Goal: Information Seeking & Learning: Learn about a topic

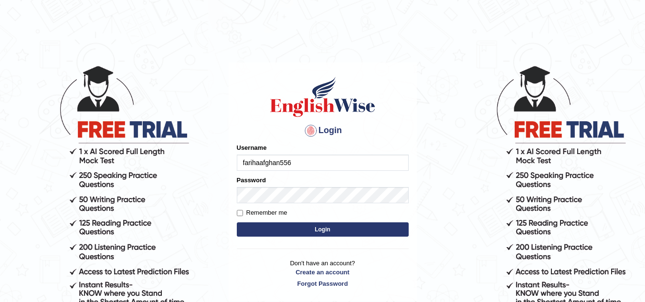
type input "farihaafghan556"
click at [284, 226] on button "Login" at bounding box center [323, 229] width 172 height 14
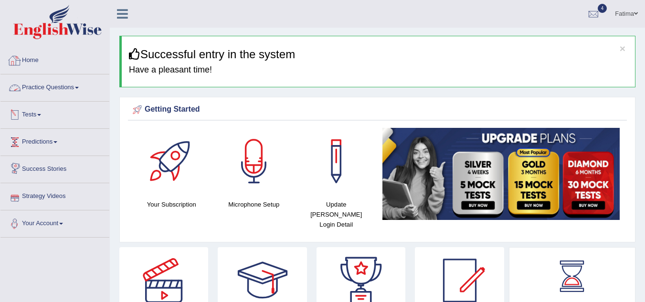
click at [136, 70] on h4 "Have a pleasant time!" at bounding box center [378, 70] width 499 height 10
click at [194, 14] on div "Fatima Toggle navigation Username: farihaafghan556 Access Type: Online Subscrip…" at bounding box center [377, 14] width 535 height 28
click at [75, 89] on link "Practice Questions" at bounding box center [54, 86] width 109 height 24
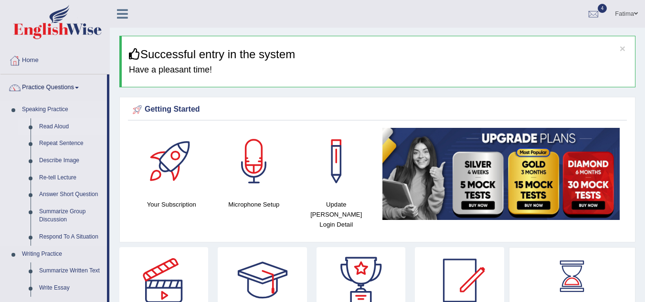
click at [59, 126] on link "Read Aloud" at bounding box center [71, 126] width 72 height 17
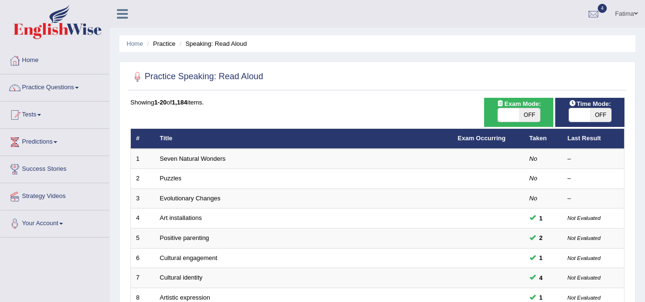
click at [525, 115] on span "OFF" at bounding box center [529, 114] width 21 height 13
checkbox input "true"
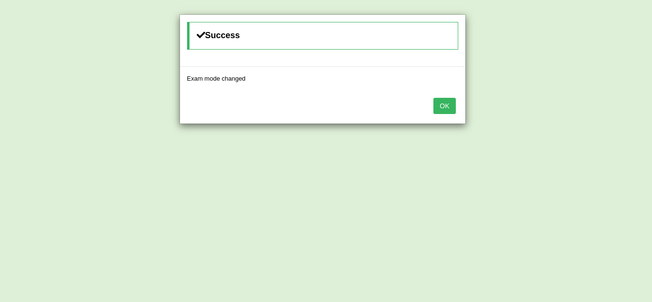
click at [441, 102] on button "OK" at bounding box center [444, 106] width 22 height 16
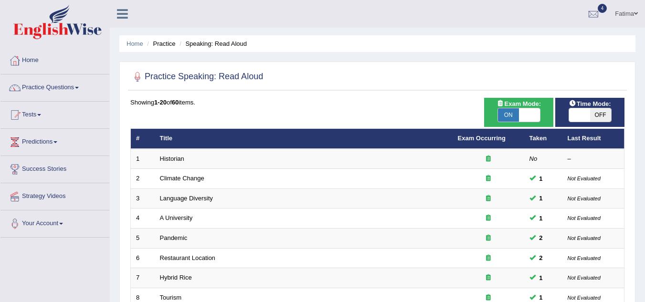
click at [599, 114] on span "OFF" at bounding box center [600, 114] width 21 height 13
checkbox input "true"
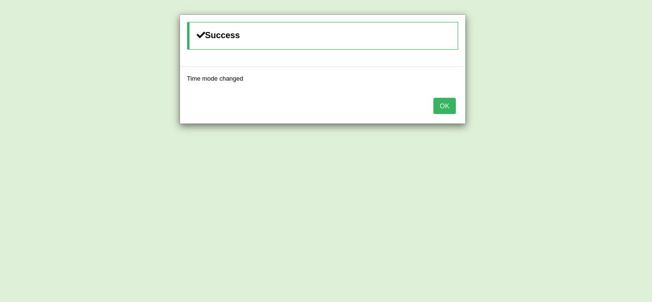
click at [443, 103] on button "OK" at bounding box center [444, 106] width 22 height 16
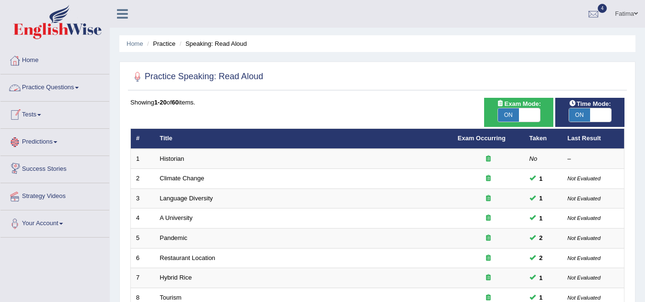
click at [83, 87] on link "Practice Questions" at bounding box center [54, 86] width 109 height 24
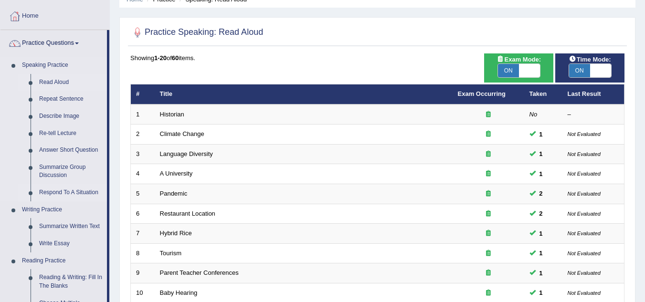
scroll to position [43, 0]
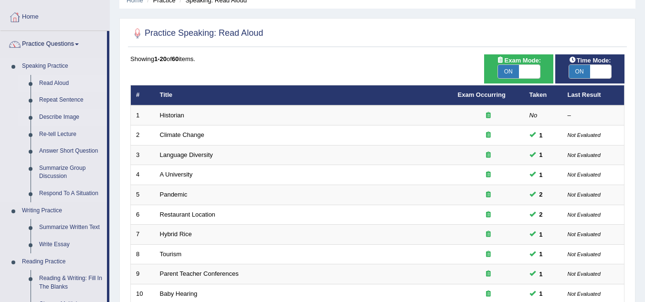
click at [72, 115] on link "Describe Image" at bounding box center [71, 117] width 72 height 17
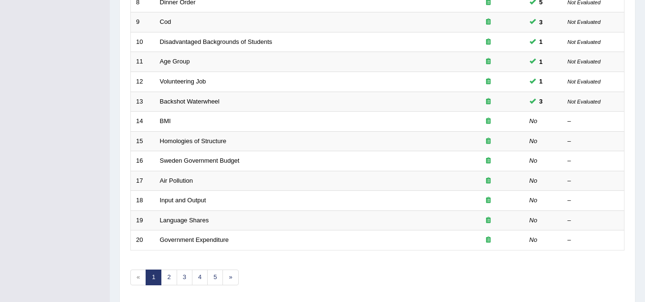
scroll to position [296, 0]
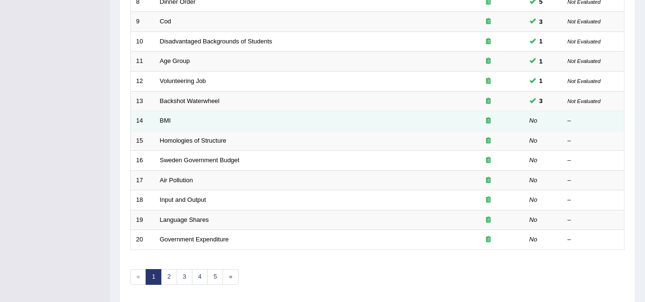
click at [158, 120] on td "BMI" at bounding box center [304, 121] width 298 height 20
click at [166, 119] on link "BMI" at bounding box center [165, 120] width 11 height 7
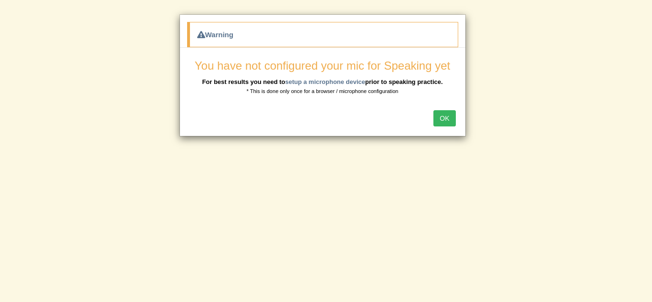
click at [448, 119] on button "OK" at bounding box center [444, 118] width 22 height 16
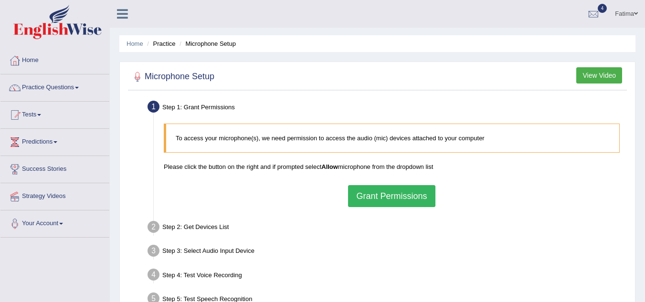
click at [366, 191] on button "Grant Permissions" at bounding box center [391, 196] width 87 height 22
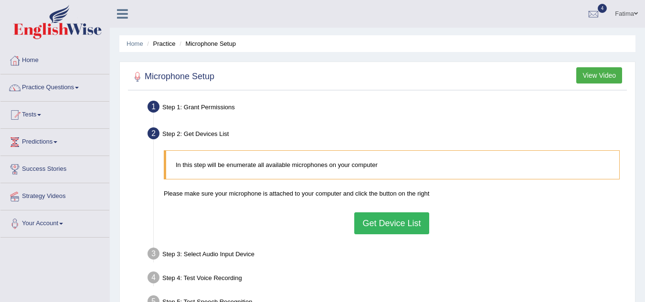
click at [415, 219] on button "Get Device List" at bounding box center [391, 223] width 74 height 22
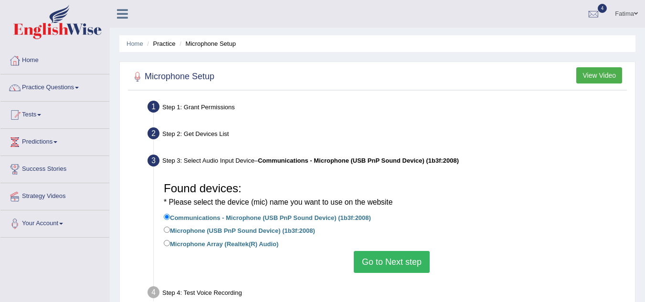
click at [162, 229] on div "Found devices: * Please select the device (mic) name you want to use on the web…" at bounding box center [391, 225] width 465 height 105
click at [166, 229] on input "Microphone (USB PnP Sound Device) (1b3f:2008)" at bounding box center [167, 230] width 6 height 6
radio input "true"
click at [395, 258] on button "Go to Next step" at bounding box center [392, 262] width 76 height 22
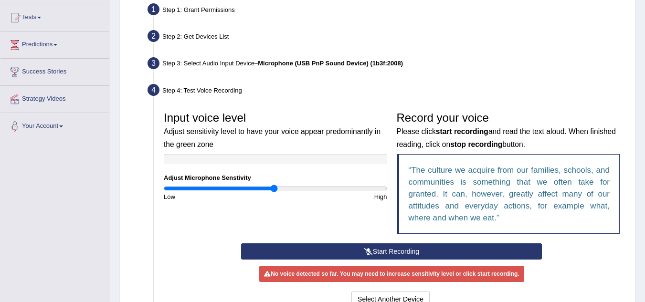
scroll to position [107, 0]
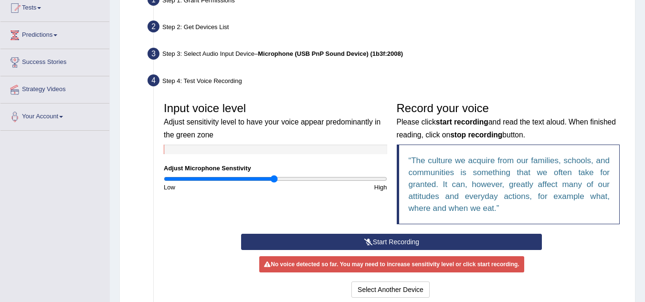
click at [365, 237] on button "Start Recording" at bounding box center [391, 242] width 301 height 16
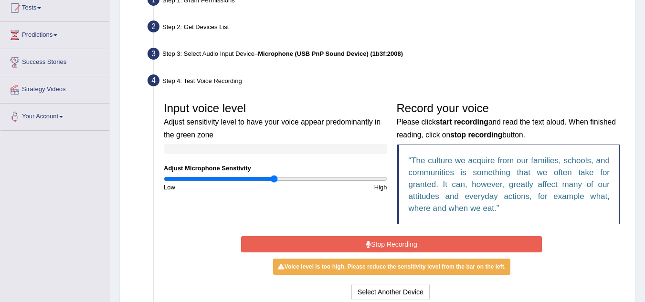
click at [343, 250] on button "Stop Recording" at bounding box center [391, 244] width 301 height 16
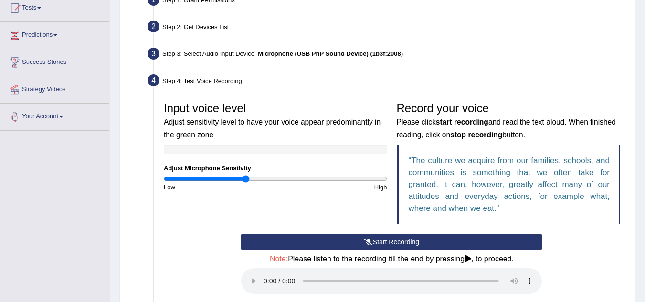
drag, startPoint x: 275, startPoint y: 179, endPoint x: 246, endPoint y: 178, distance: 28.6
type input "0.74"
click at [246, 178] on input "range" at bounding box center [275, 179] width 223 height 8
click at [322, 240] on button "Start Recording" at bounding box center [391, 242] width 301 height 16
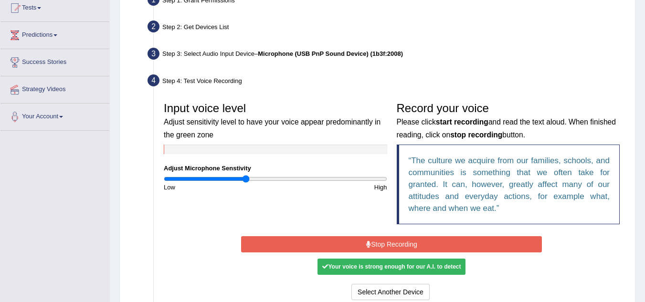
click at [324, 240] on button "Stop Recording" at bounding box center [391, 244] width 301 height 16
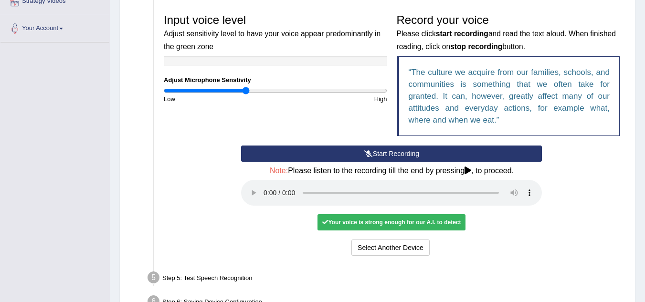
scroll to position [195, 0]
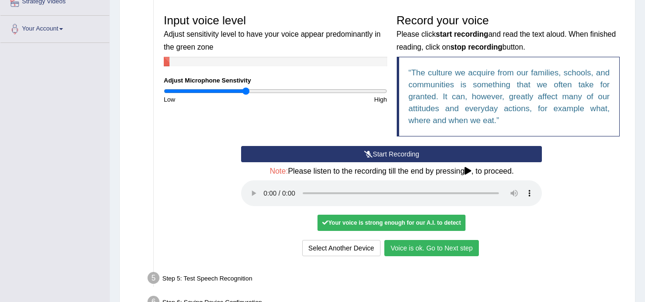
click at [407, 250] on button "Voice is ok. Go to Next step" at bounding box center [431, 248] width 94 height 16
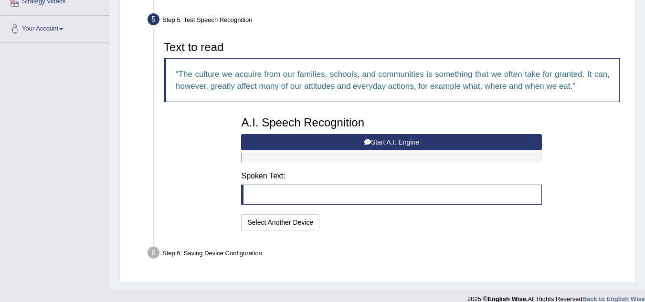
click at [372, 140] on button "Start A.I. Engine" at bounding box center [391, 142] width 301 height 16
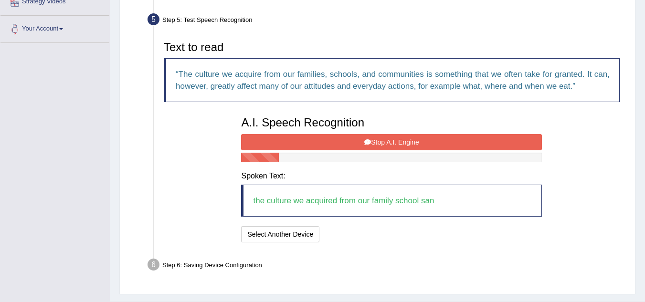
click at [372, 140] on button "Stop A.I. Engine" at bounding box center [391, 142] width 301 height 16
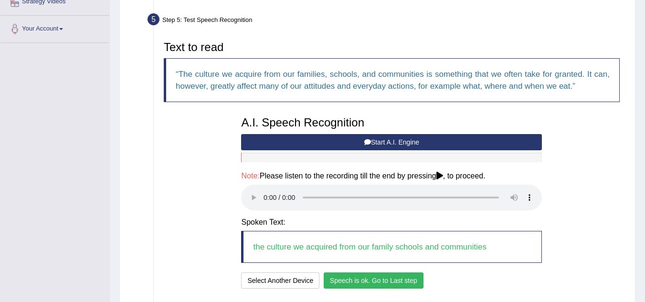
click at [347, 282] on button "Speech is ok. Go to Last step" at bounding box center [373, 280] width 100 height 16
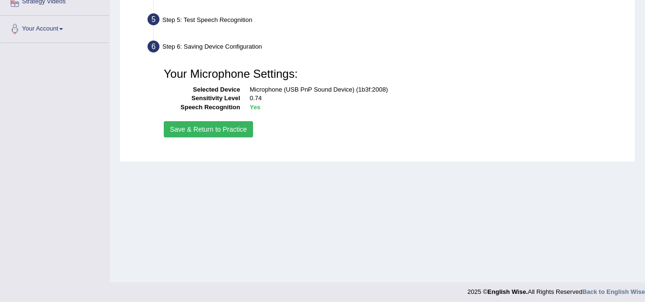
click at [212, 125] on button "Save & Return to Practice" at bounding box center [208, 129] width 89 height 16
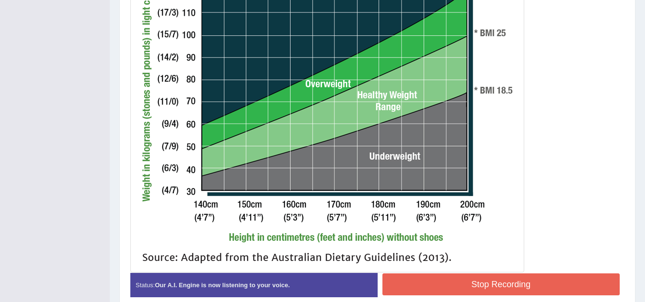
scroll to position [390, 0]
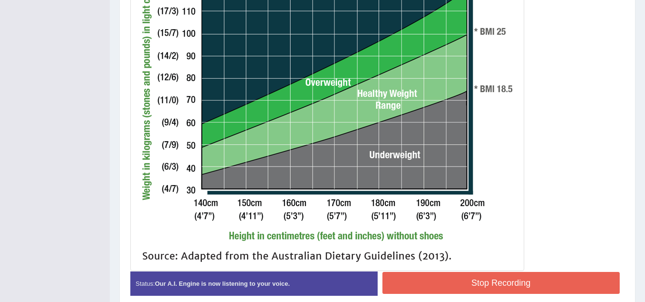
click at [506, 281] on button "Stop Recording" at bounding box center [501, 283] width 238 height 22
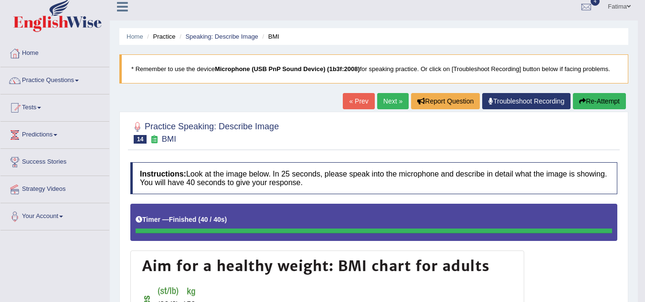
scroll to position [3, 0]
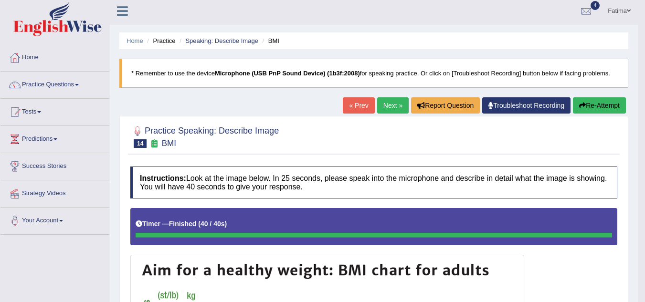
click at [386, 102] on link "Next »" at bounding box center [392, 105] width 31 height 16
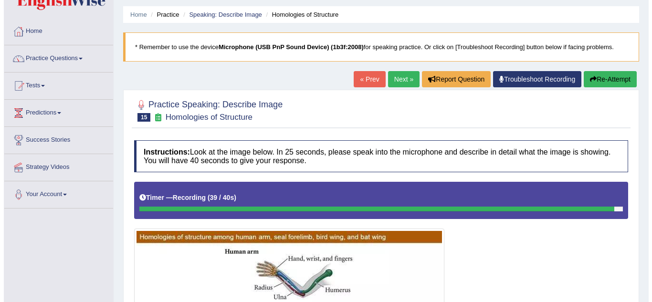
scroll to position [28, 0]
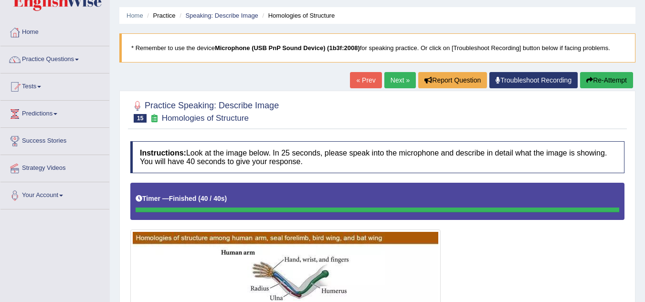
click at [615, 74] on button "Re-Attempt" at bounding box center [606, 80] width 53 height 16
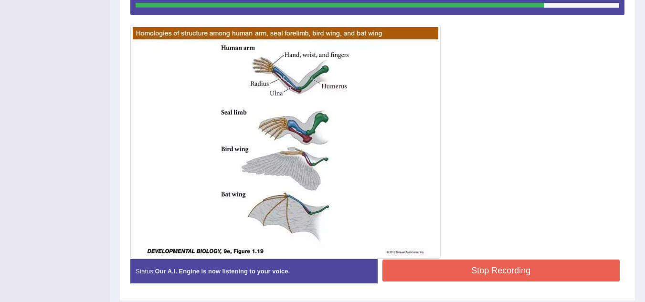
scroll to position [237, 0]
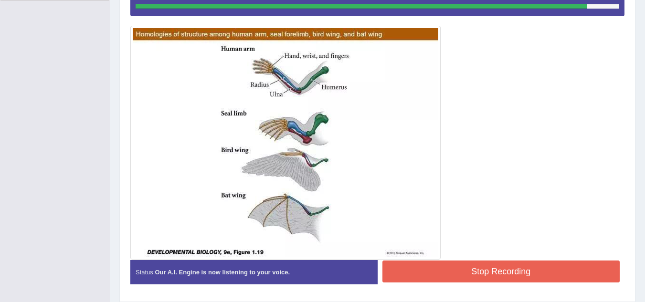
drag, startPoint x: 439, startPoint y: 271, endPoint x: 436, endPoint y: 266, distance: 5.4
click at [436, 266] on button "Stop Recording" at bounding box center [501, 271] width 238 height 22
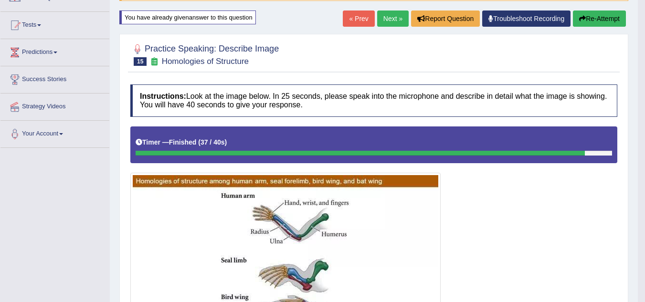
scroll to position [89, 0]
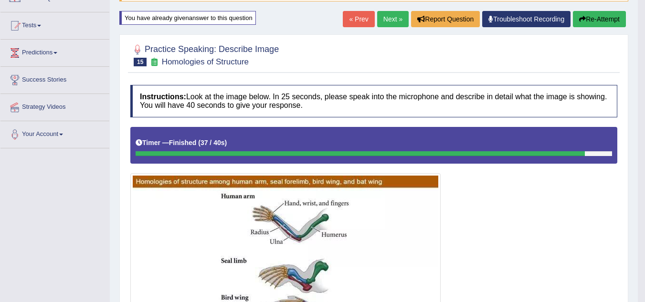
click at [381, 20] on link "Next »" at bounding box center [392, 19] width 31 height 16
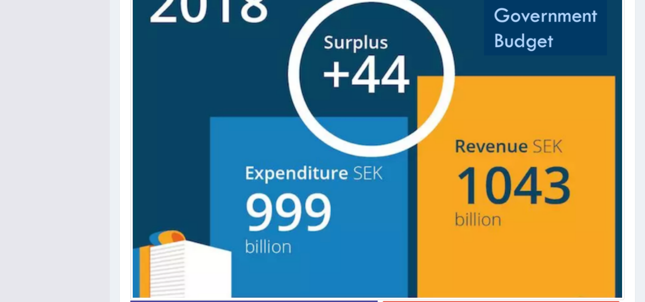
scroll to position [369, 0]
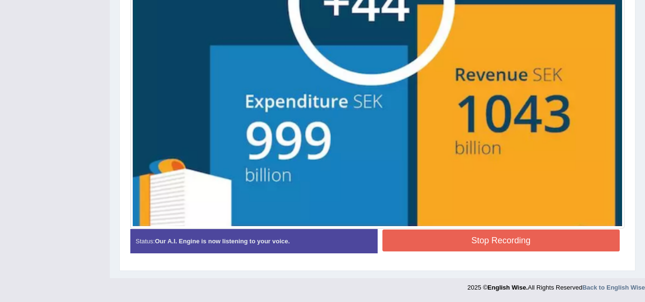
click at [406, 242] on button "Stop Recording" at bounding box center [501, 240] width 238 height 22
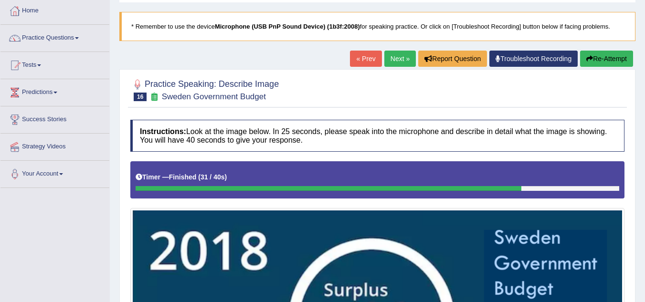
scroll to position [47, 0]
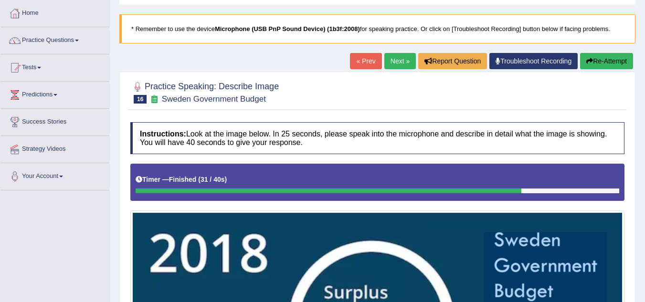
click at [406, 59] on link "Next »" at bounding box center [399, 61] width 31 height 16
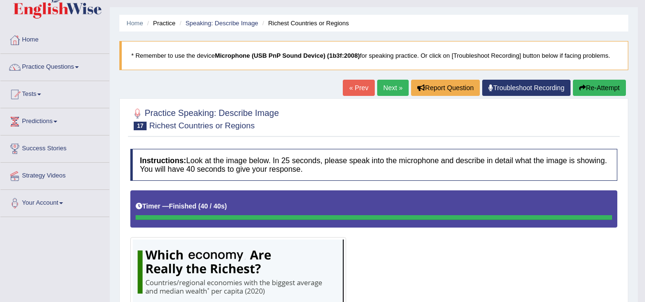
scroll to position [2, 0]
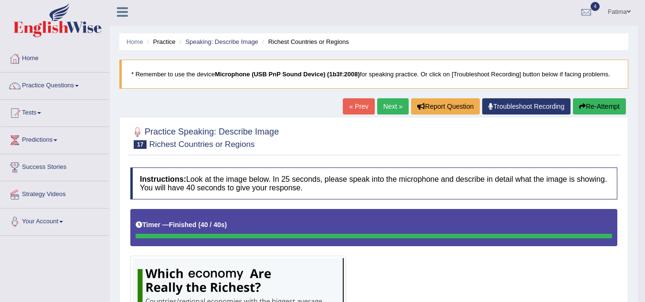
click at [389, 98] on link "Next »" at bounding box center [392, 106] width 31 height 16
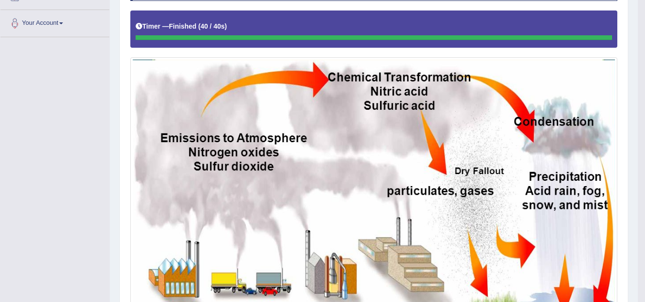
scroll to position [200, 0]
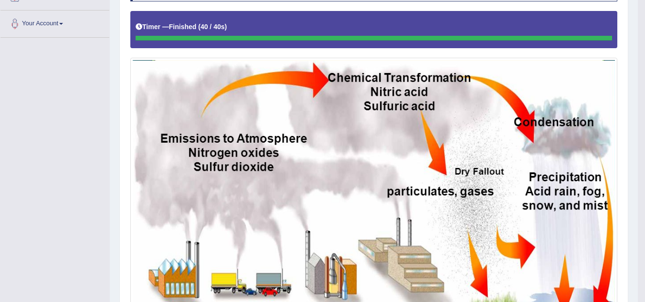
click at [491, 145] on img at bounding box center [374, 192] width 482 height 265
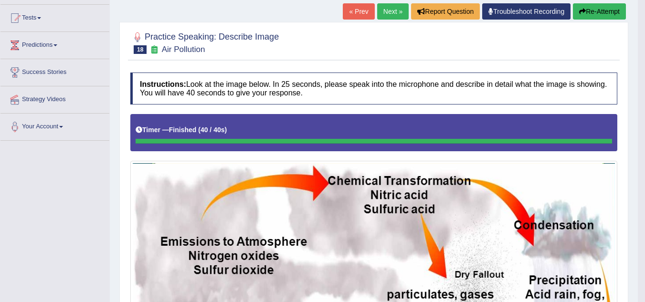
scroll to position [96, 0]
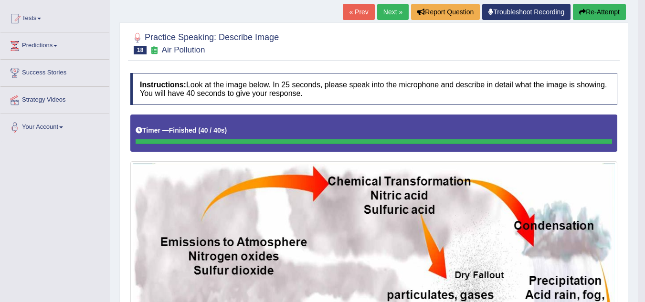
click at [598, 15] on button "Re-Attempt" at bounding box center [599, 12] width 53 height 16
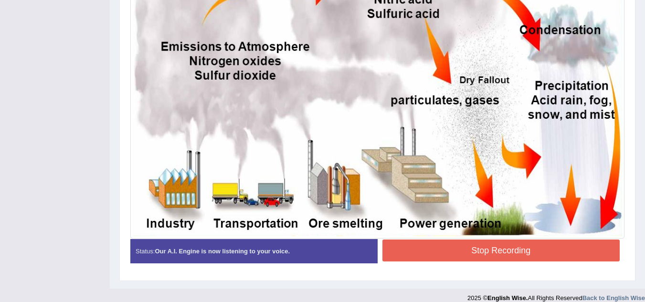
scroll to position [298, 0]
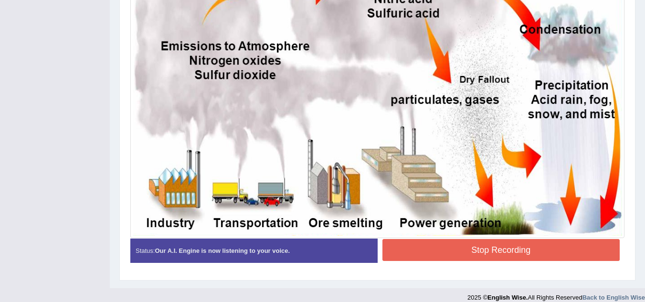
click at [483, 253] on button "Stop Recording" at bounding box center [501, 250] width 238 height 22
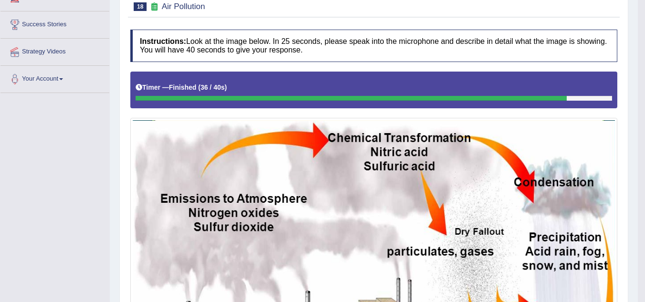
click at [483, 253] on img at bounding box center [374, 252] width 482 height 265
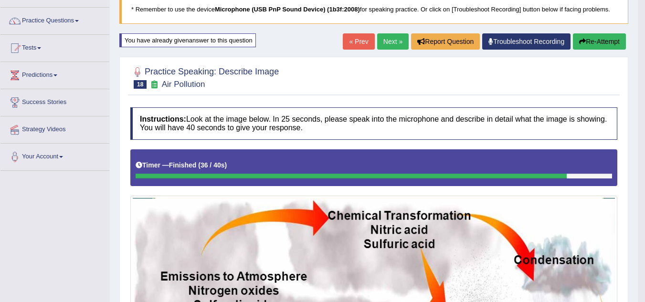
scroll to position [66, 0]
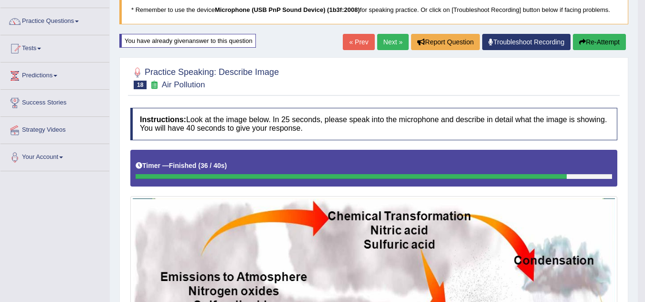
click at [386, 41] on link "Next »" at bounding box center [392, 42] width 31 height 16
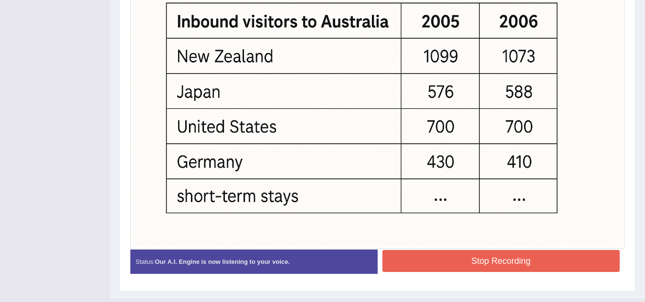
scroll to position [340, 0]
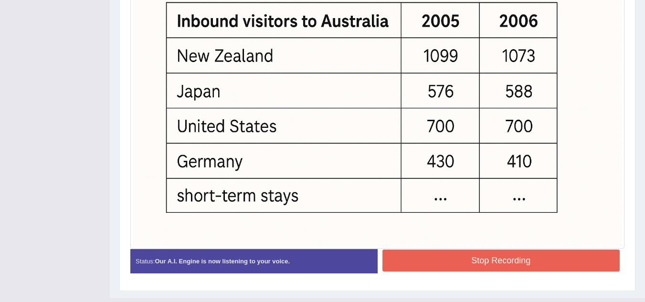
click at [415, 264] on div "Instructions: Look at the image below. In 25 seconds, please speak into the mic…" at bounding box center [377, 55] width 499 height 461
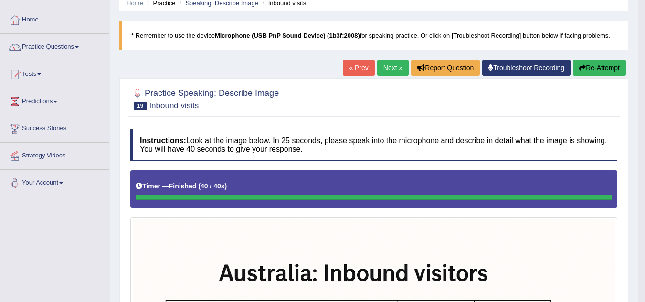
scroll to position [40, 0]
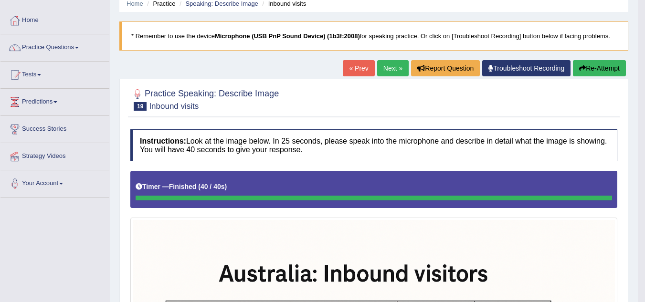
click at [387, 66] on link "Next »" at bounding box center [392, 68] width 31 height 16
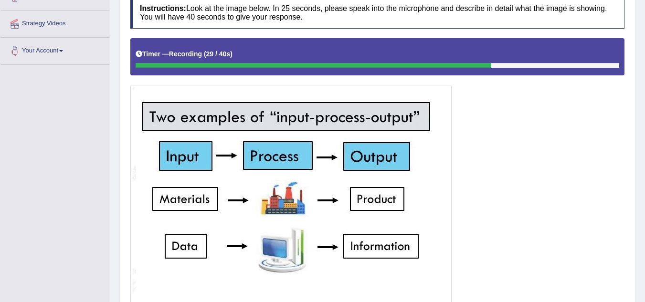
scroll to position [255, 0]
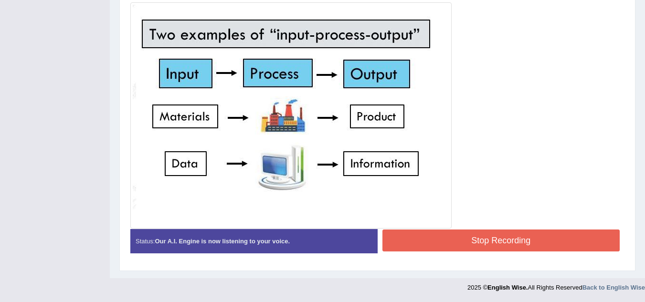
click at [460, 237] on button "Stop Recording" at bounding box center [501, 240] width 238 height 22
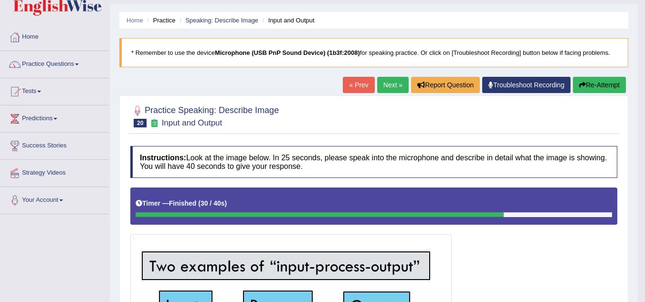
scroll to position [22, 0]
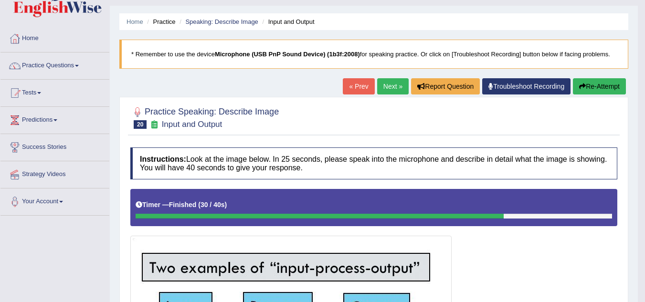
click at [378, 80] on link "Next »" at bounding box center [392, 86] width 31 height 16
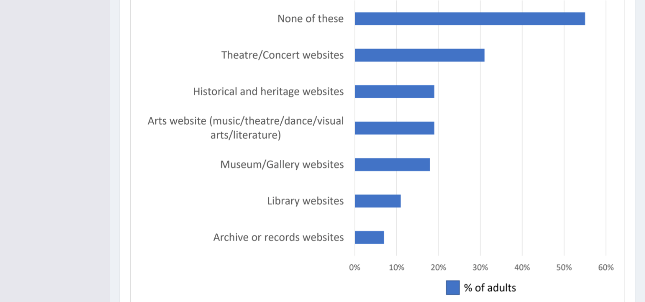
scroll to position [341, 0]
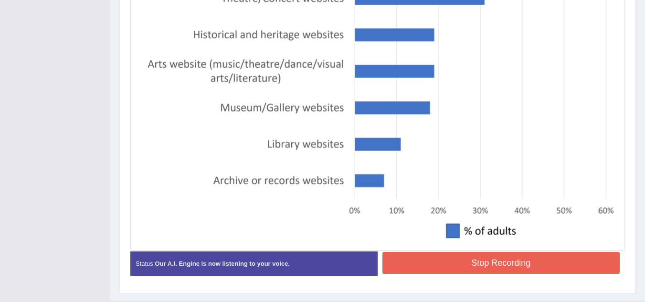
click at [441, 263] on button "Stop Recording" at bounding box center [501, 263] width 238 height 22
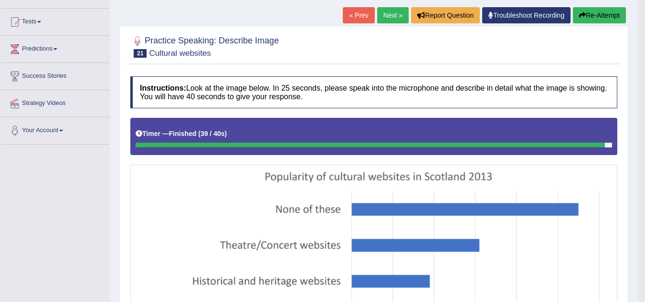
scroll to position [84, 0]
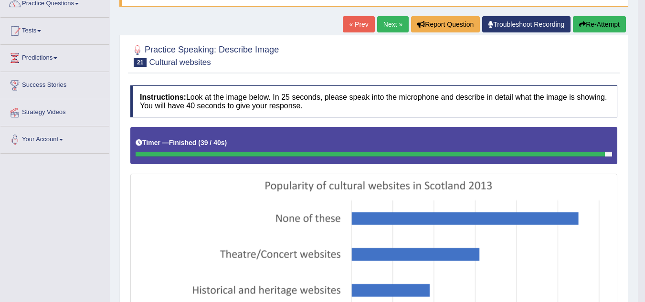
click at [388, 25] on link "Next »" at bounding box center [392, 24] width 31 height 16
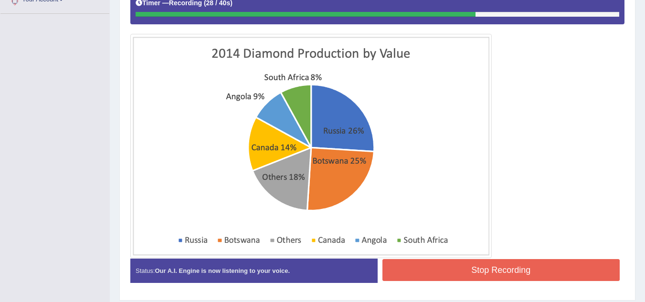
scroll to position [218, 0]
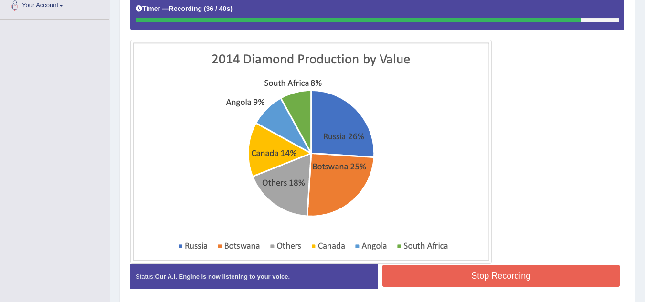
click at [445, 265] on button "Stop Recording" at bounding box center [501, 276] width 238 height 22
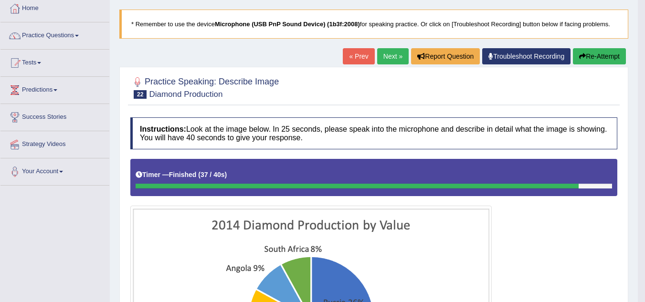
scroll to position [52, 0]
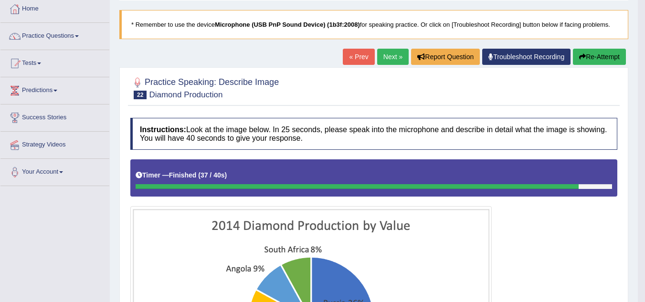
click at [383, 58] on link "Next »" at bounding box center [392, 57] width 31 height 16
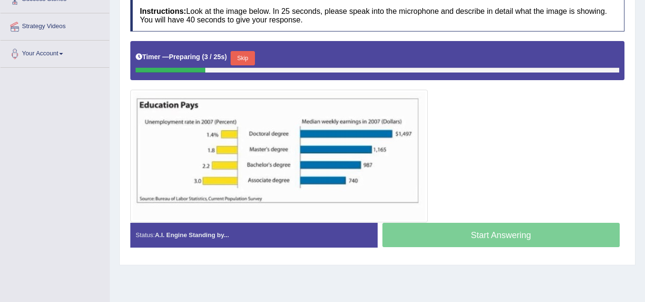
scroll to position [167, 0]
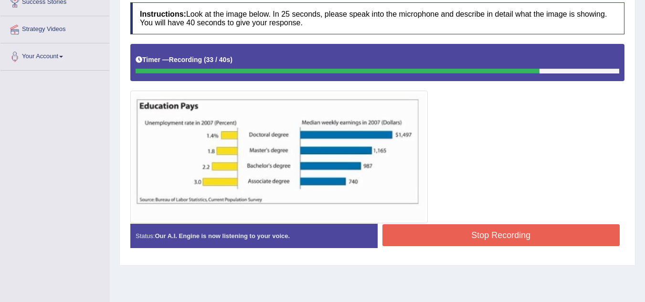
click at [471, 229] on button "Stop Recording" at bounding box center [501, 235] width 238 height 22
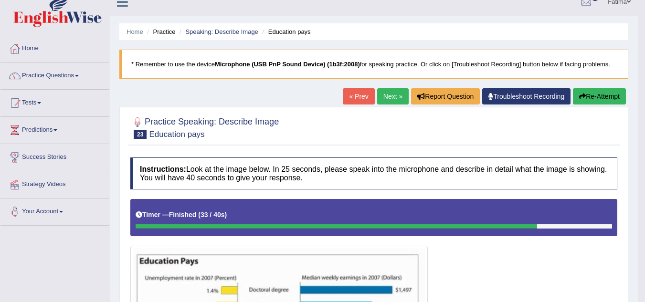
scroll to position [0, 0]
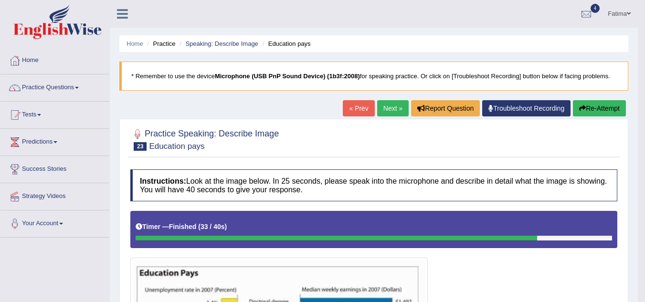
click at [385, 111] on link "Next »" at bounding box center [392, 108] width 31 height 16
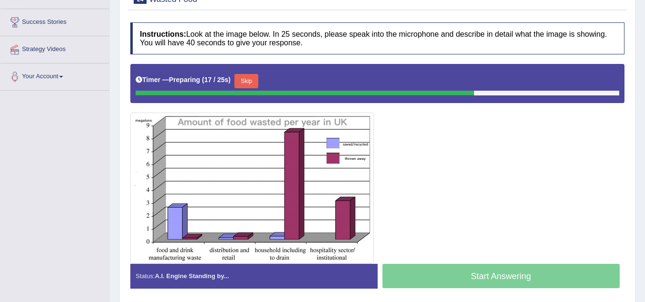
scroll to position [146, 0]
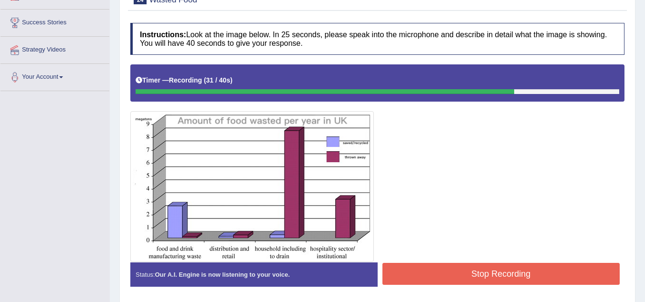
click at [394, 278] on button "Stop Recording" at bounding box center [501, 274] width 238 height 22
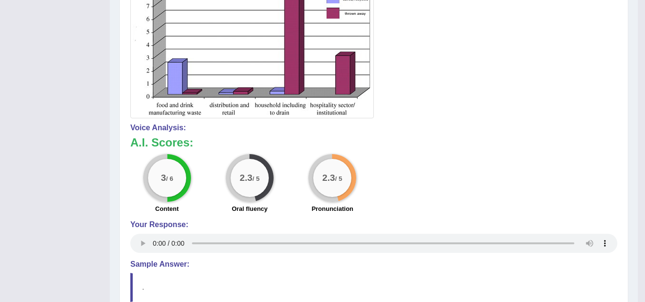
scroll to position [0, 0]
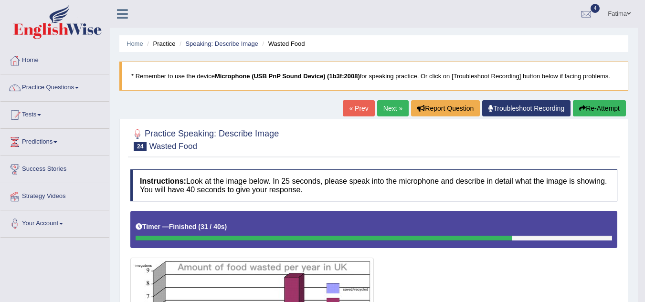
click at [592, 104] on button "Re-Attempt" at bounding box center [599, 108] width 53 height 16
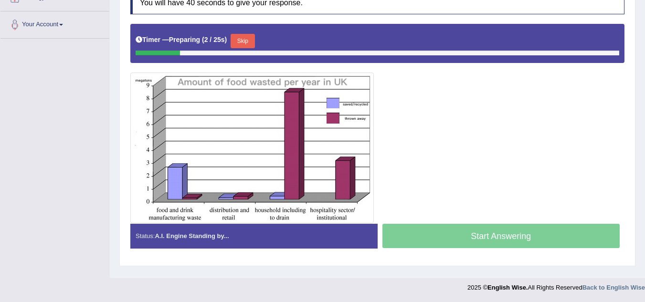
scroll to position [195, 0]
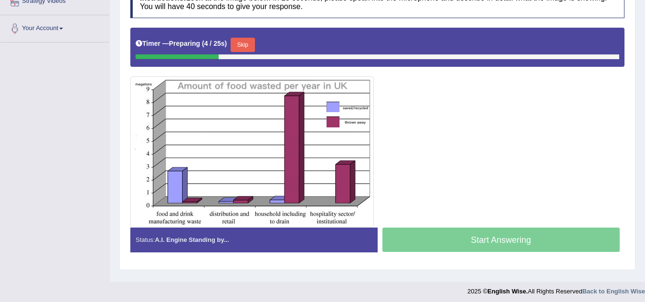
click at [522, 197] on div at bounding box center [377, 127] width 494 height 199
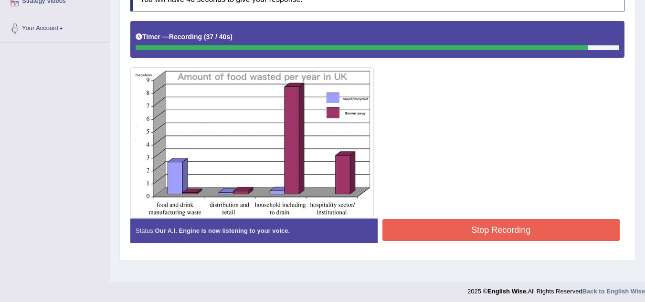
click at [482, 232] on button "Stop Recording" at bounding box center [501, 230] width 238 height 22
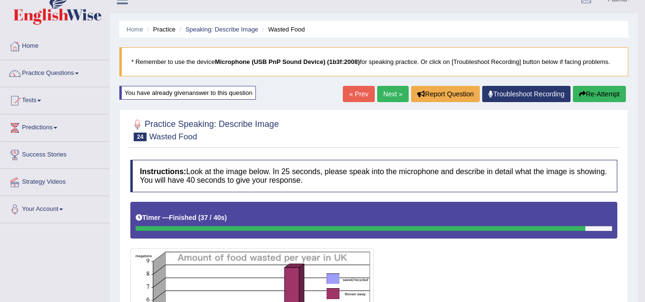
scroll to position [12, 0]
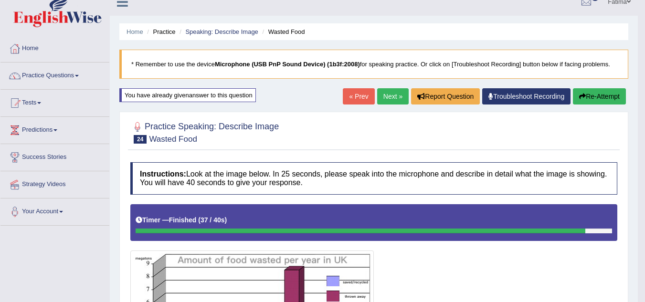
click at [386, 91] on link "Next »" at bounding box center [392, 96] width 31 height 16
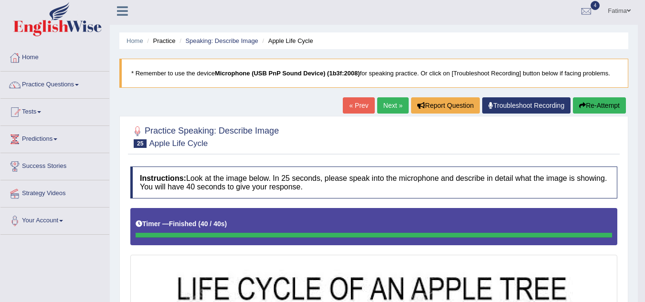
scroll to position [2, 0]
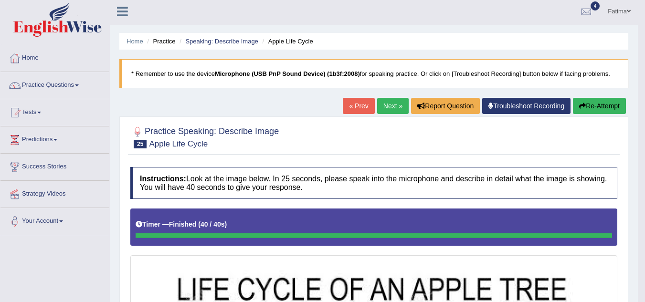
click at [384, 108] on link "Next »" at bounding box center [392, 106] width 31 height 16
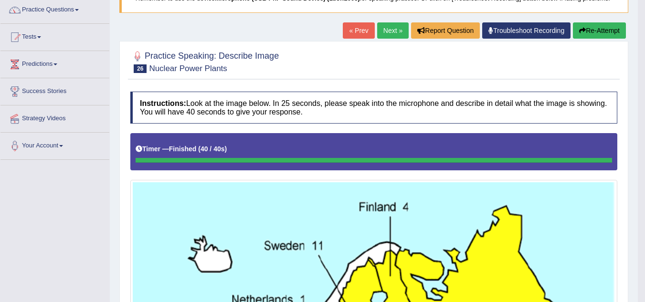
scroll to position [77, 0]
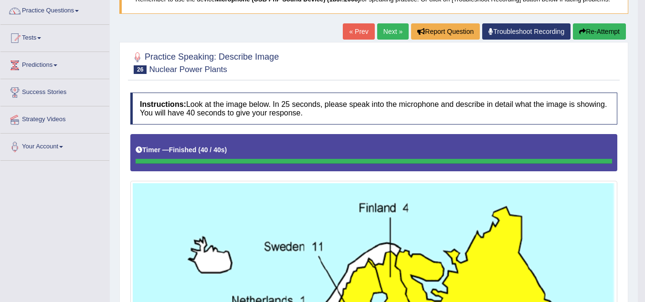
click at [392, 34] on link "Next »" at bounding box center [392, 31] width 31 height 16
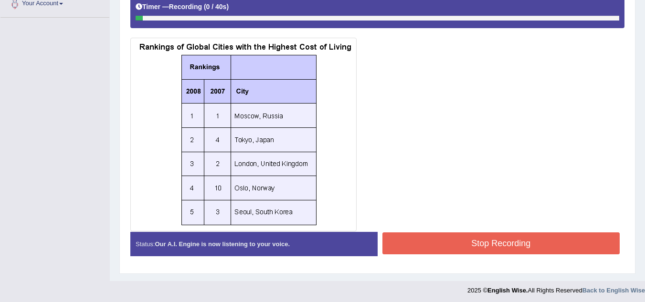
scroll to position [223, 0]
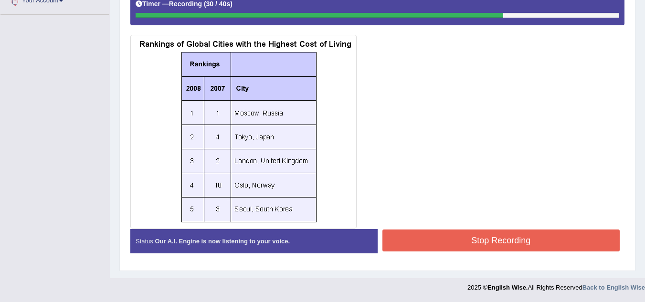
click at [226, 133] on img at bounding box center [243, 131] width 221 height 189
click at [503, 245] on button "Stop Recording" at bounding box center [501, 240] width 238 height 22
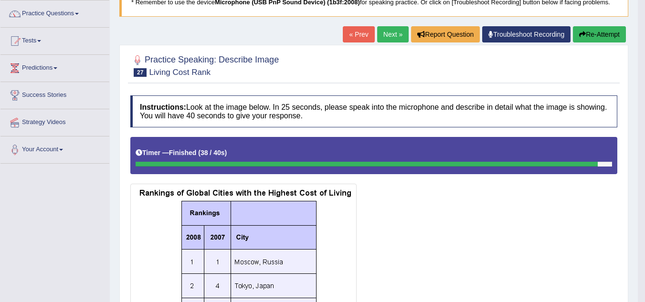
scroll to position [73, 0]
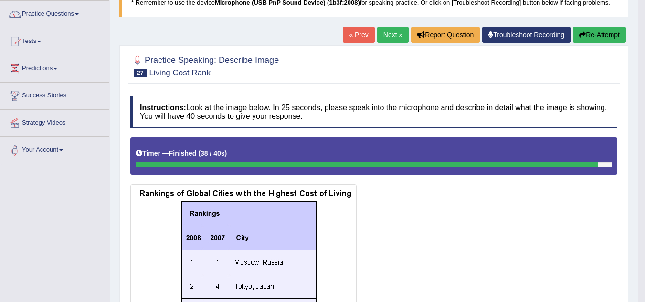
click at [396, 32] on link "Next »" at bounding box center [392, 35] width 31 height 16
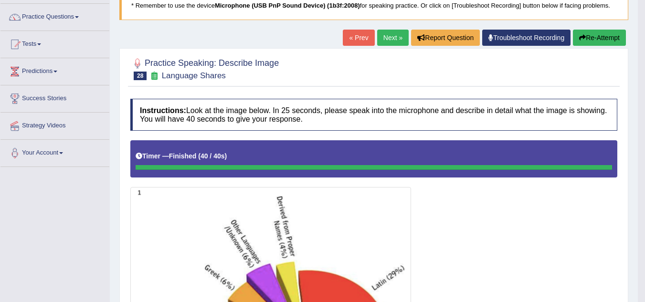
scroll to position [67, 0]
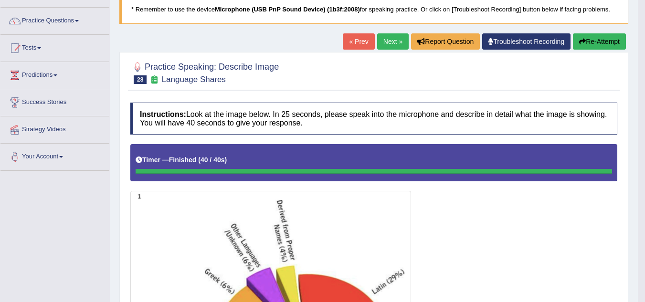
click at [382, 43] on link "Next »" at bounding box center [392, 41] width 31 height 16
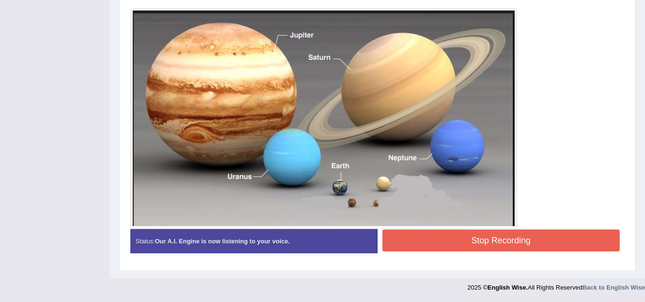
scroll to position [249, 0]
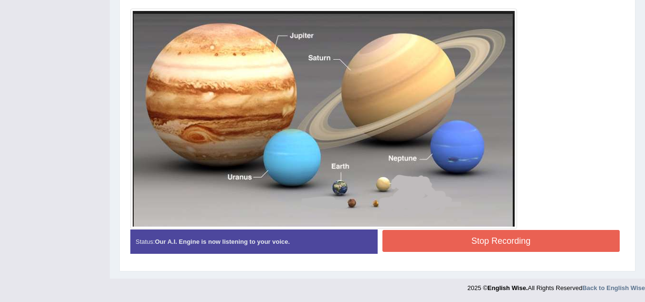
click at [434, 240] on button "Stop Recording" at bounding box center [501, 241] width 238 height 22
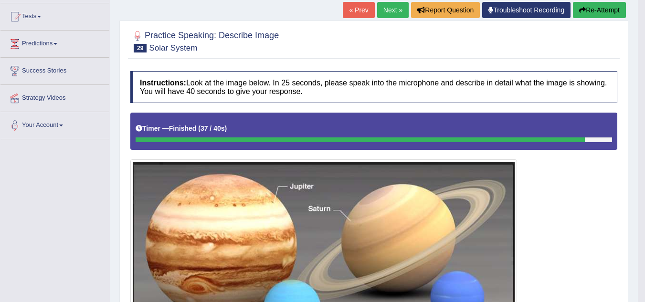
scroll to position [98, 0]
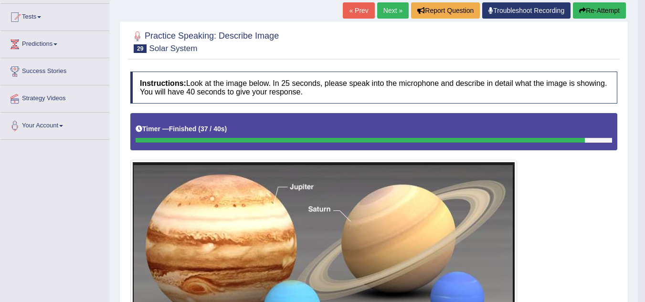
click at [388, 8] on link "Next »" at bounding box center [392, 10] width 31 height 16
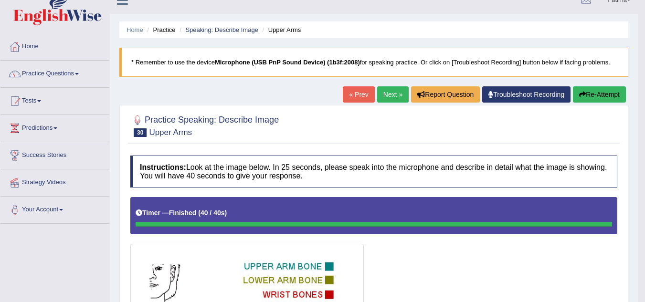
scroll to position [4, 0]
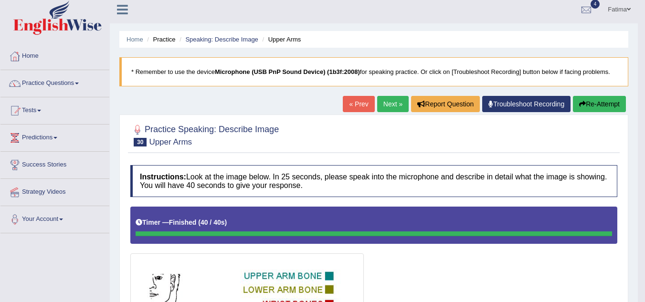
click at [386, 108] on link "Next »" at bounding box center [392, 104] width 31 height 16
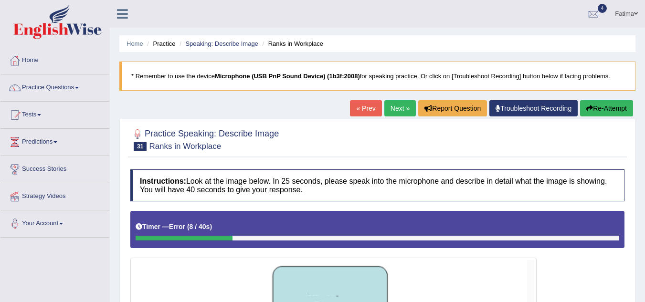
click at [605, 106] on button "Re-Attempt" at bounding box center [606, 108] width 53 height 16
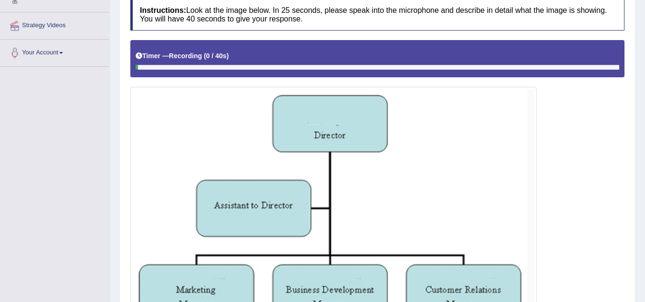
scroll to position [170, 0]
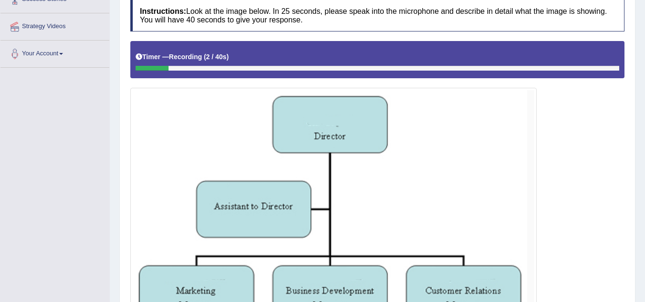
click at [358, 200] on img at bounding box center [333, 212] width 401 height 244
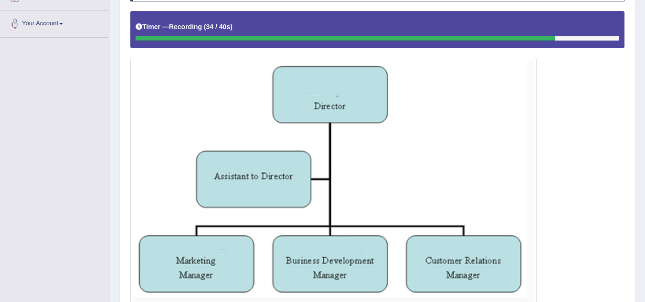
scroll to position [278, 0]
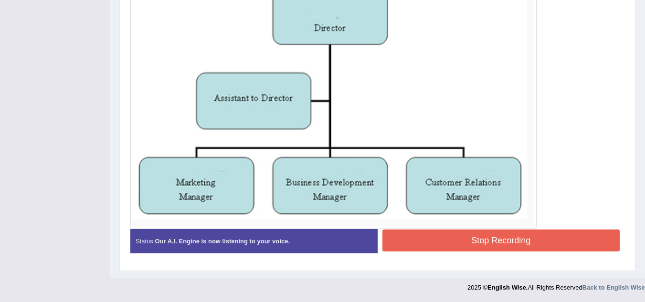
click at [470, 248] on button "Stop Recording" at bounding box center [501, 240] width 238 height 22
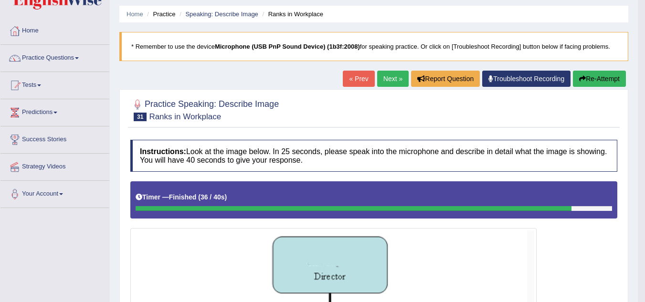
scroll to position [29, 0]
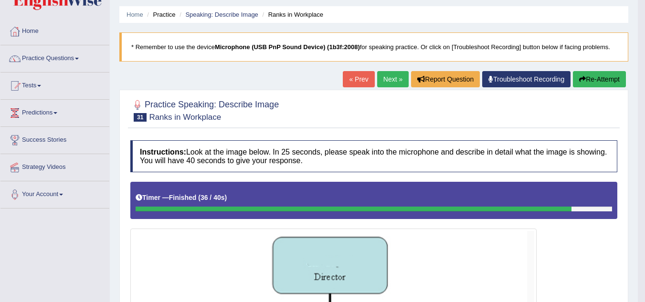
click at [393, 82] on link "Next »" at bounding box center [392, 79] width 31 height 16
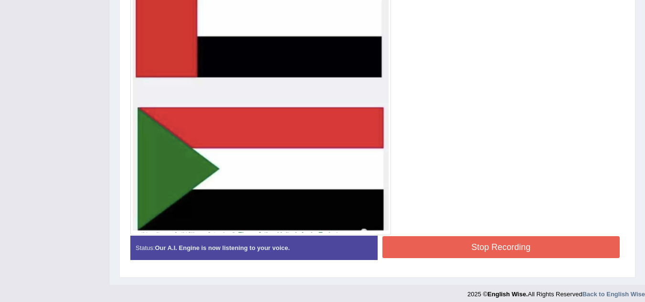
scroll to position [314, 0]
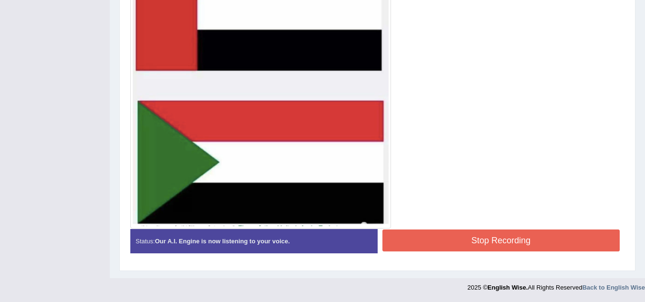
click at [400, 236] on button "Stop Recording" at bounding box center [501, 240] width 238 height 22
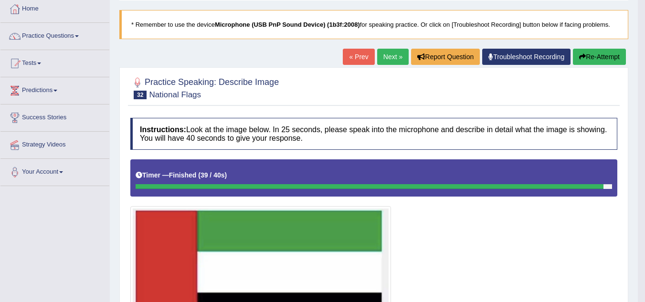
scroll to position [51, 0]
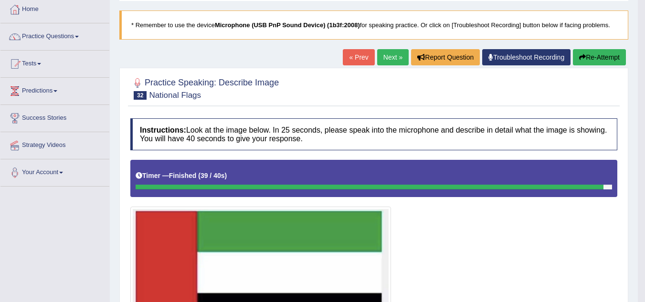
click at [587, 56] on button "Re-Attempt" at bounding box center [599, 57] width 53 height 16
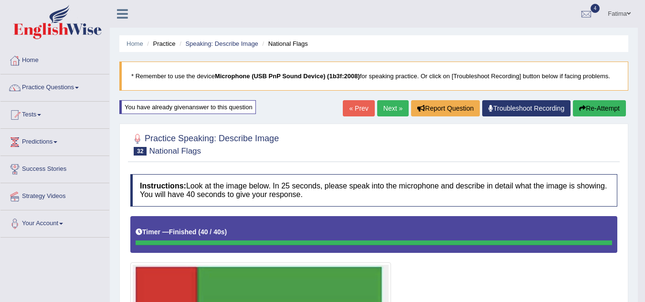
click at [391, 107] on link "Next »" at bounding box center [392, 108] width 31 height 16
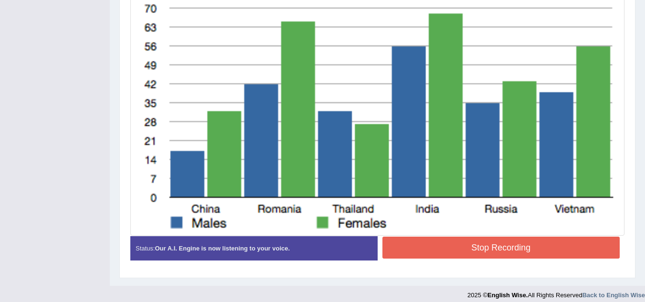
scroll to position [279, 0]
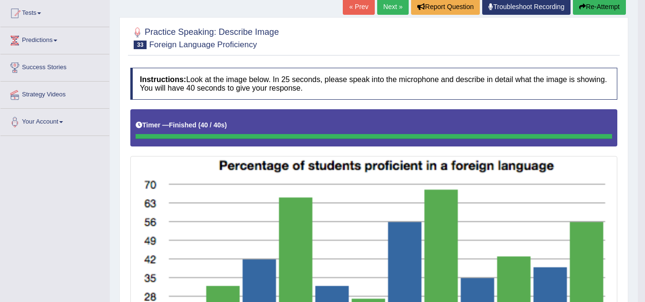
scroll to position [97, 0]
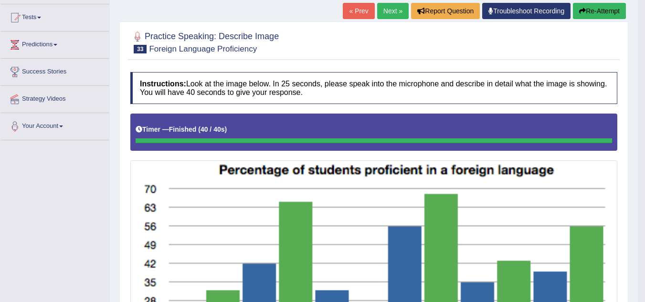
click at [387, 7] on link "Next »" at bounding box center [392, 11] width 31 height 16
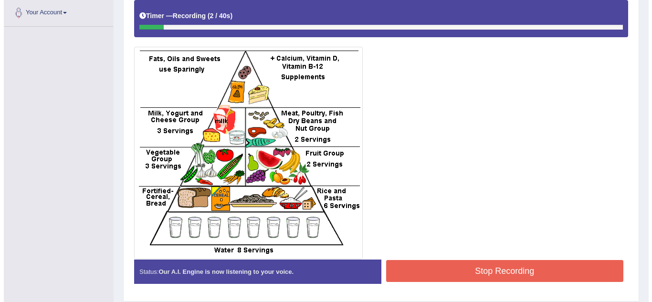
scroll to position [219, 0]
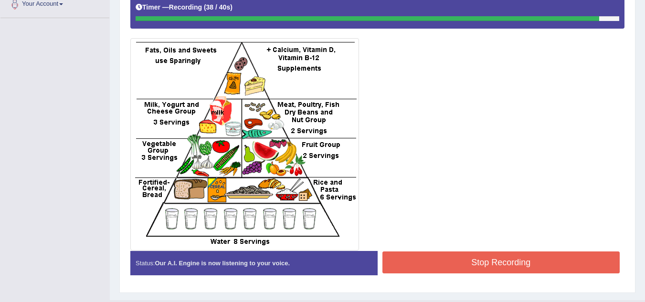
click at [434, 264] on button "Stop Recording" at bounding box center [501, 262] width 238 height 22
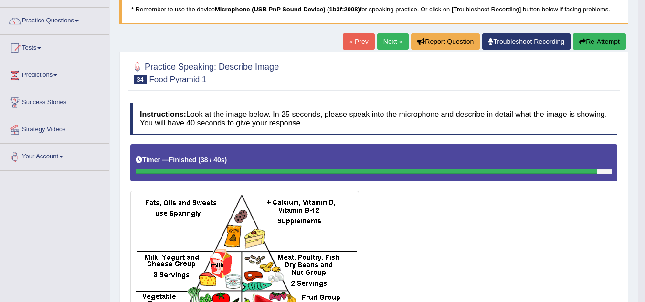
scroll to position [58, 0]
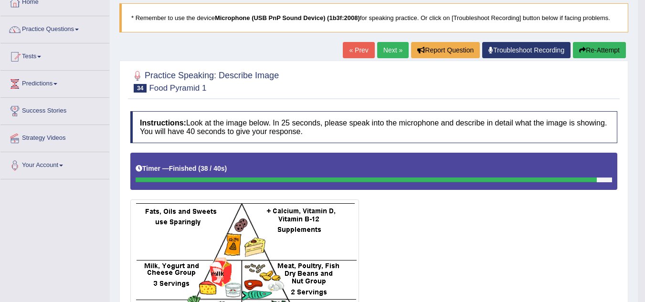
click at [380, 46] on link "Next »" at bounding box center [392, 50] width 31 height 16
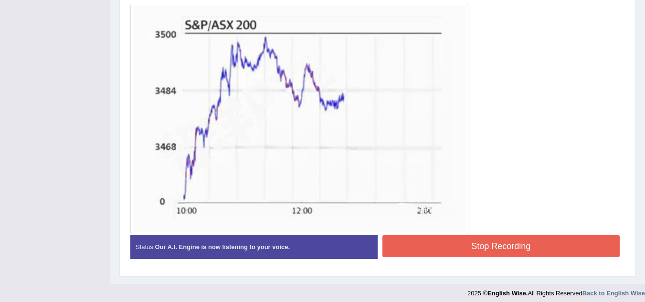
scroll to position [256, 0]
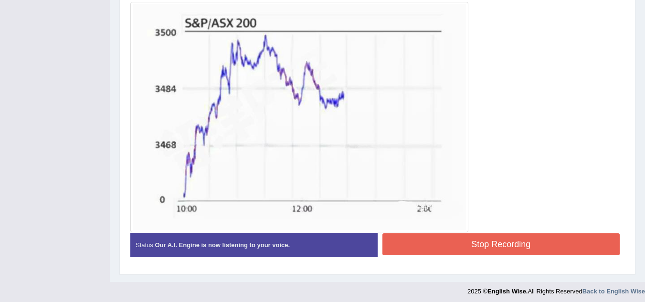
click at [465, 240] on div "Instructions: Look at the image below. In 25 seconds, please speak into the mic…" at bounding box center [377, 89] width 499 height 361
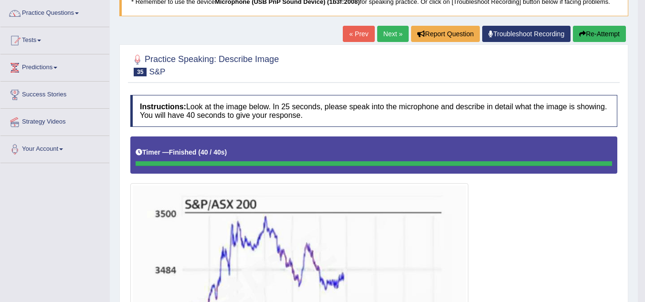
scroll to position [68, 0]
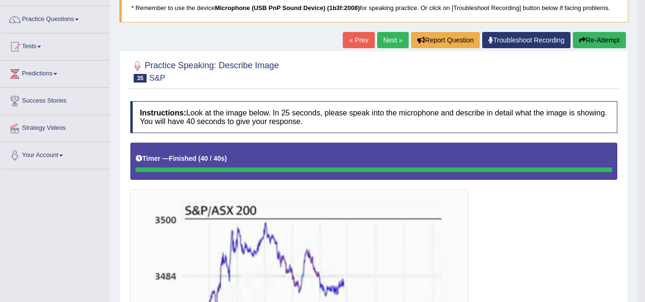
click at [388, 40] on link "Next »" at bounding box center [392, 40] width 31 height 16
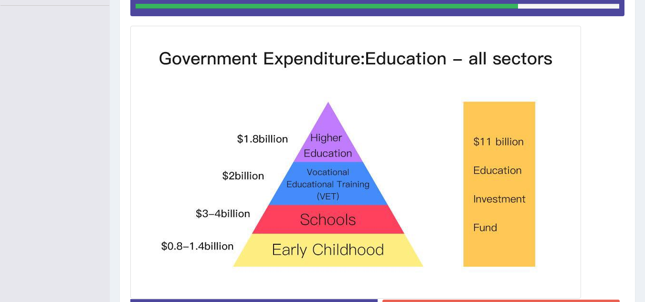
scroll to position [302, 0]
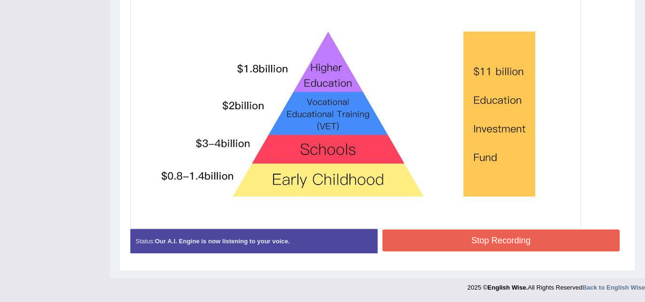
click at [461, 236] on button "Stop Recording" at bounding box center [501, 240] width 238 height 22
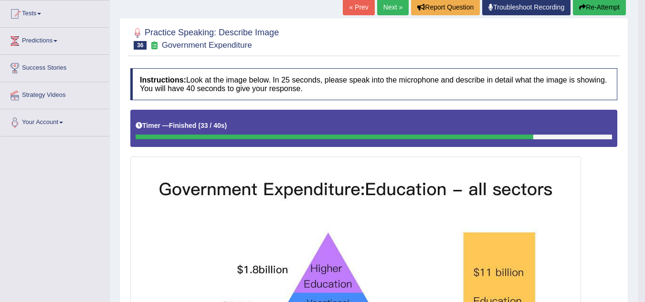
scroll to position [97, 0]
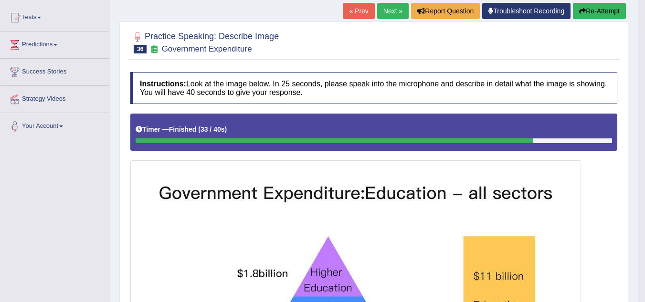
click at [387, 10] on link "Next »" at bounding box center [392, 11] width 31 height 16
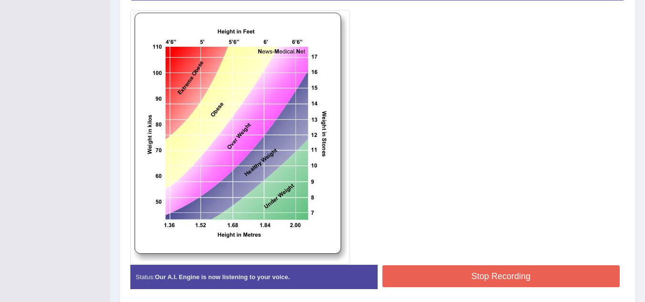
scroll to position [241, 0]
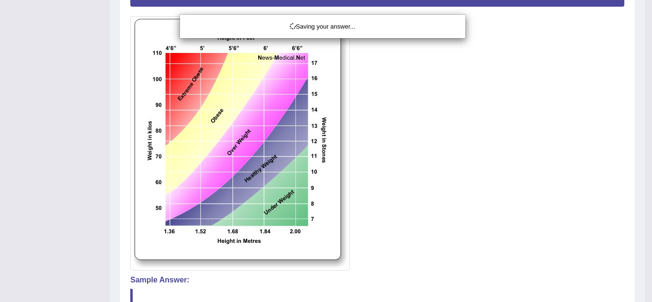
click at [427, 285] on div "Saving your answer..." at bounding box center [326, 151] width 652 height 302
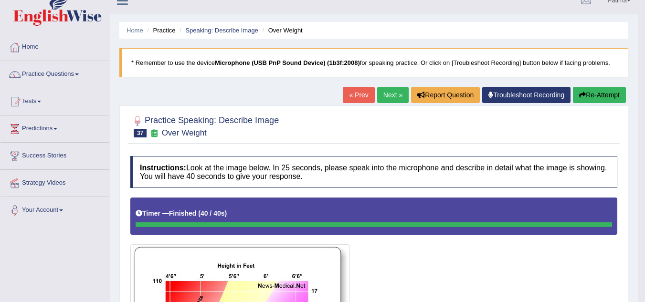
scroll to position [5, 0]
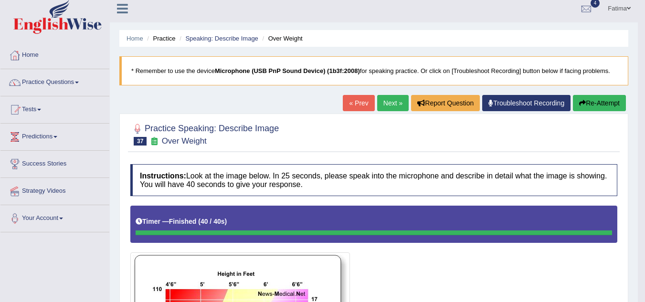
click at [386, 101] on link "Next »" at bounding box center [392, 103] width 31 height 16
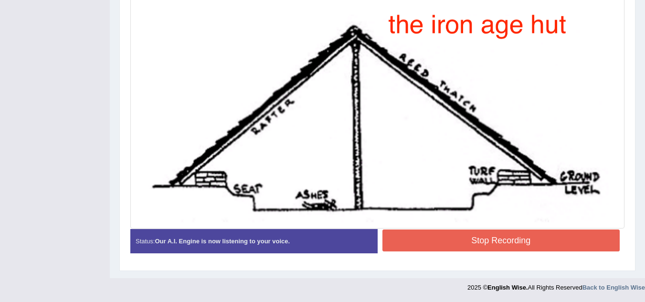
scroll to position [263, 0]
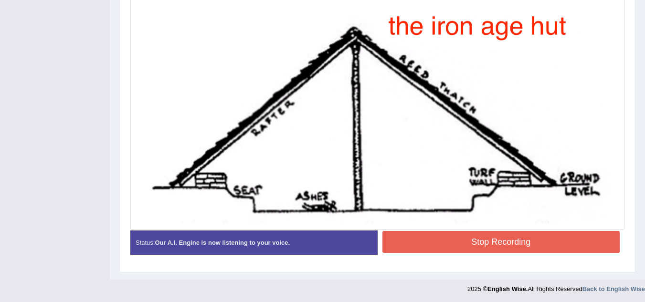
click at [463, 242] on button "Stop Recording" at bounding box center [501, 242] width 238 height 22
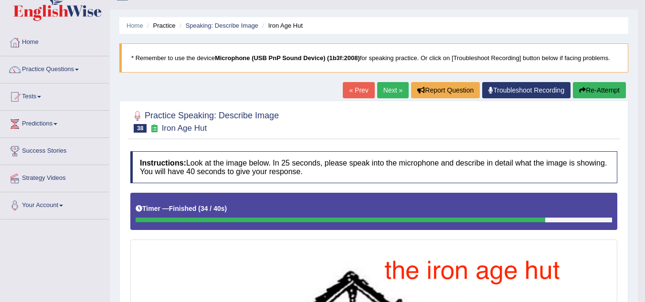
scroll to position [7, 0]
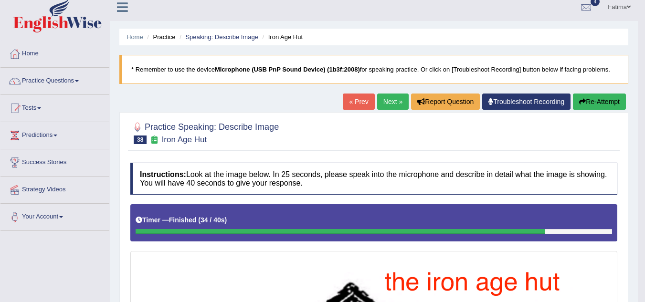
click at [393, 107] on link "Next »" at bounding box center [392, 102] width 31 height 16
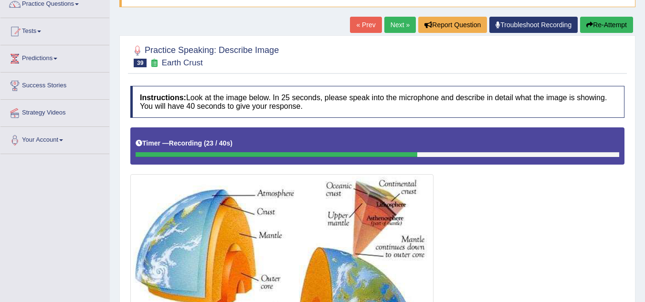
scroll to position [83, 0]
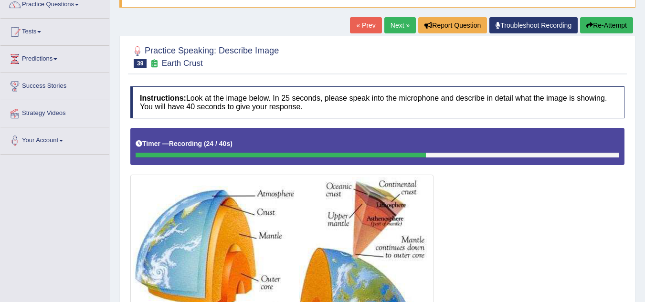
click at [599, 21] on button "Re-Attempt" at bounding box center [606, 25] width 53 height 16
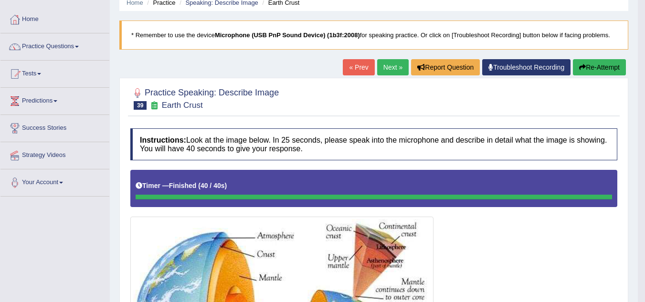
scroll to position [41, 0]
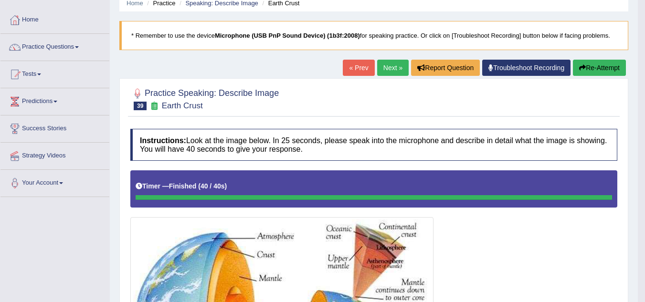
click at [379, 66] on link "Next »" at bounding box center [392, 68] width 31 height 16
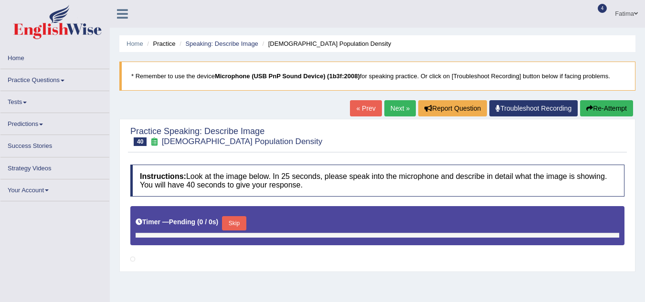
click at [59, 78] on link "Practice Questions" at bounding box center [54, 78] width 109 height 19
click at [59, 80] on link "Practice Questions" at bounding box center [54, 78] width 109 height 19
click at [64, 80] on span at bounding box center [63, 81] width 4 height 2
click at [35, 75] on link "Practice Questions" at bounding box center [54, 78] width 109 height 19
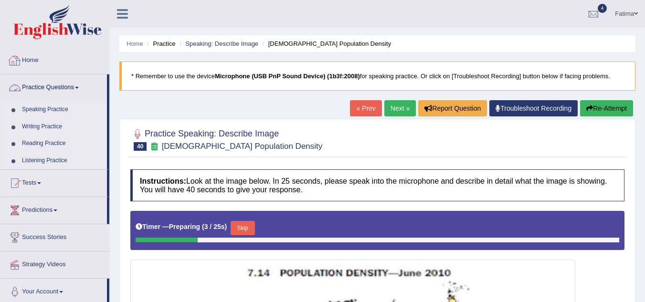
click at [78, 88] on link "Practice Questions" at bounding box center [53, 86] width 106 height 24
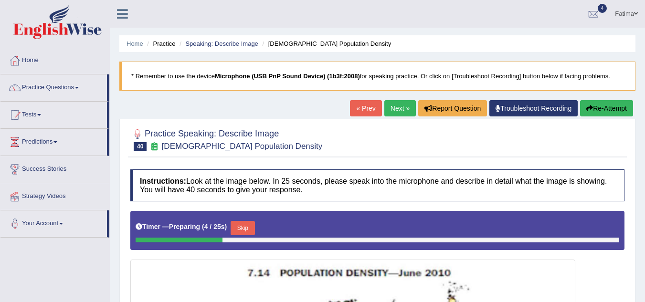
click at [78, 85] on link "Practice Questions" at bounding box center [53, 86] width 106 height 24
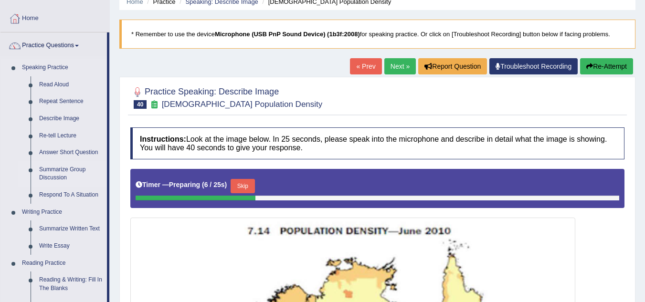
scroll to position [47, 0]
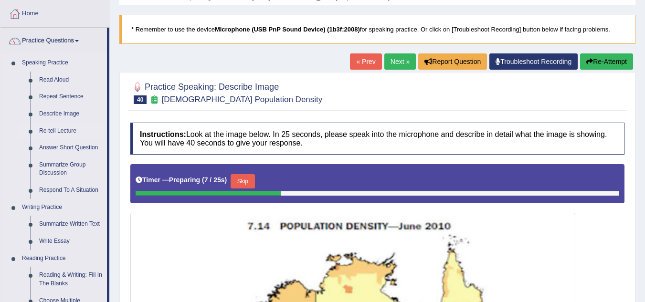
click at [58, 129] on link "Re-tell Lecture" at bounding box center [71, 131] width 72 height 17
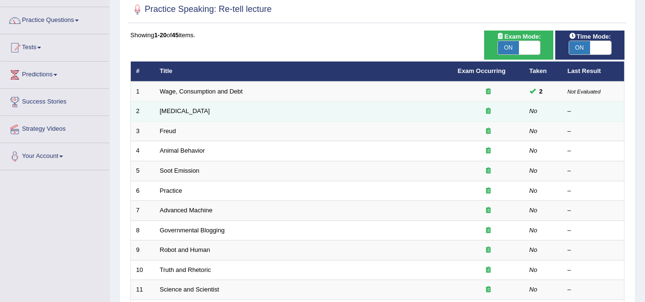
scroll to position [66, 0]
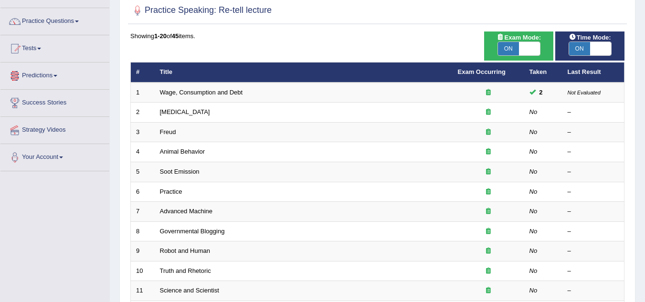
click at [53, 74] on link "Predictions" at bounding box center [54, 75] width 109 height 24
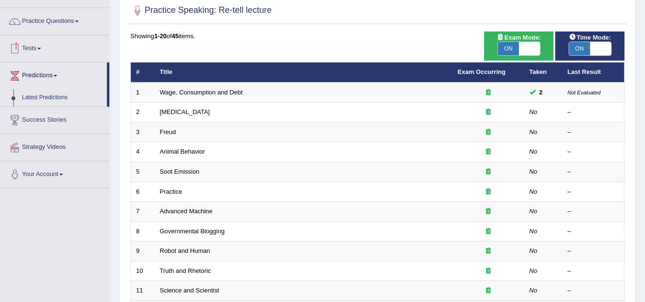
click at [41, 46] on link "Tests" at bounding box center [54, 47] width 109 height 24
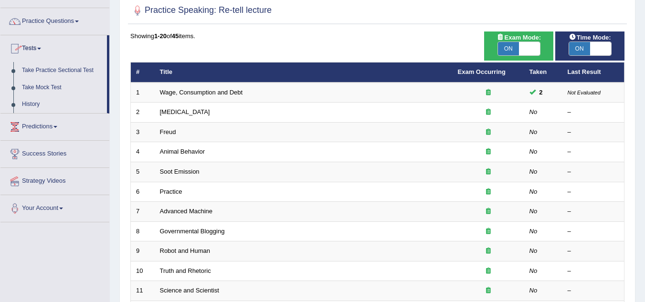
click at [42, 46] on link "Tests" at bounding box center [53, 47] width 106 height 24
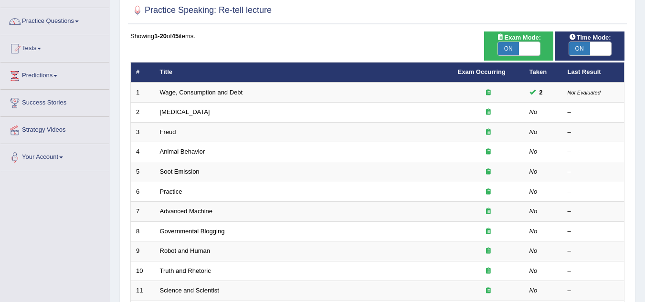
click at [42, 47] on link "Tests" at bounding box center [54, 47] width 109 height 24
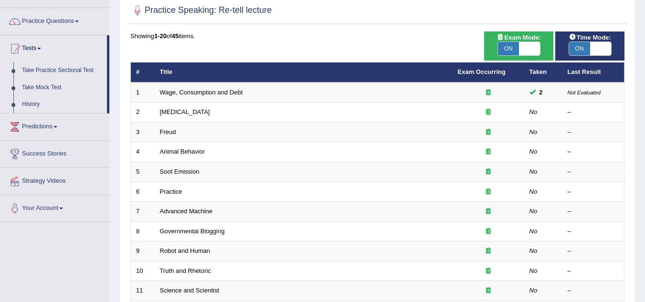
click at [41, 52] on link "Tests" at bounding box center [53, 47] width 106 height 24
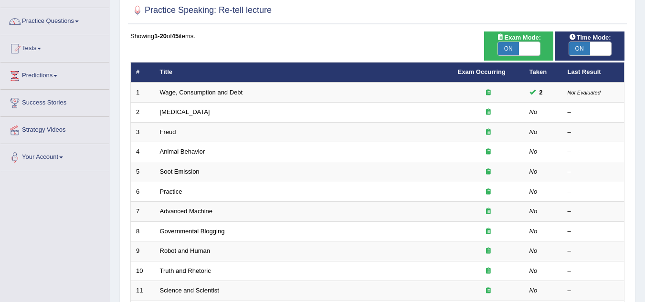
click at [41, 49] on span at bounding box center [39, 49] width 4 height 2
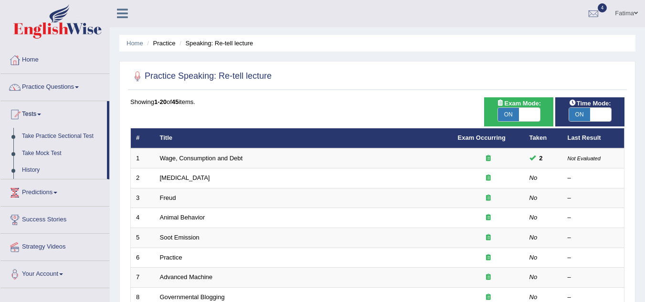
scroll to position [0, 0]
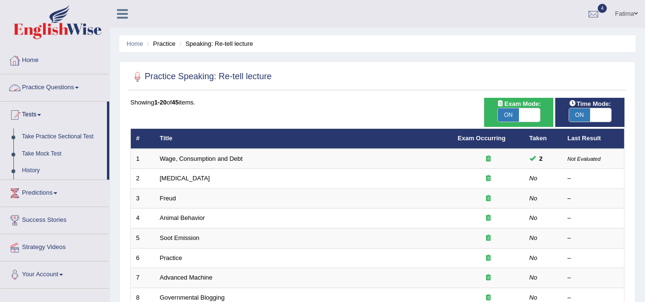
click at [80, 86] on link "Practice Questions" at bounding box center [54, 86] width 109 height 24
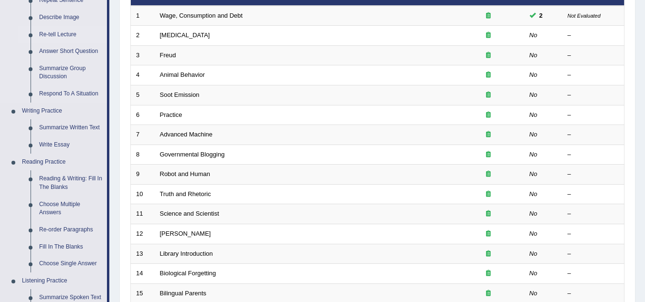
scroll to position [144, 0]
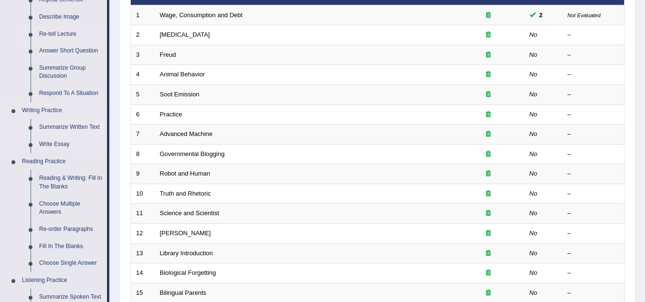
click at [60, 123] on link "Summarize Written Text" at bounding box center [71, 127] width 72 height 17
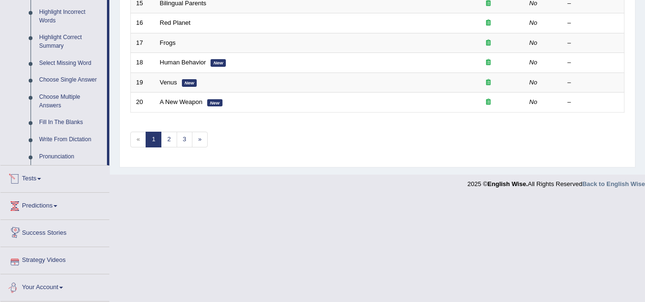
scroll to position [416, 0]
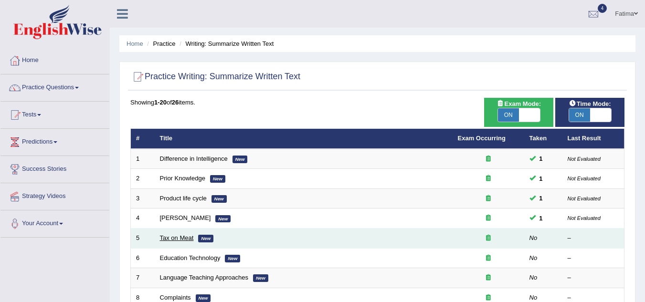
click at [180, 235] on link "Tax on Meat" at bounding box center [177, 237] width 34 height 7
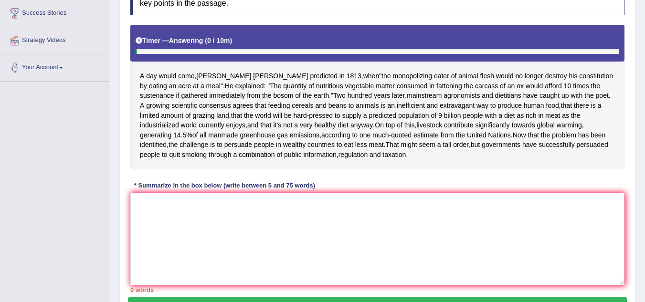
scroll to position [156, 0]
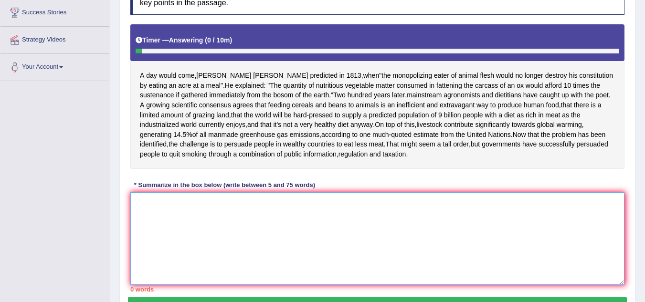
click at [155, 212] on textarea at bounding box center [377, 238] width 494 height 93
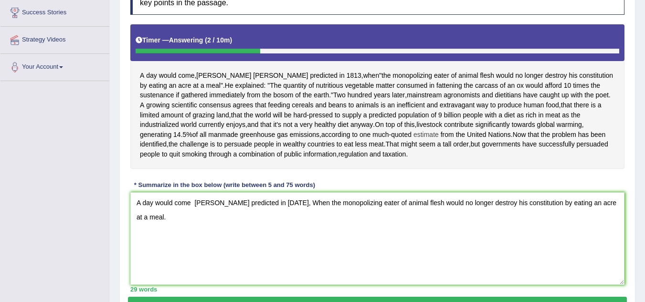
click at [413, 138] on span "estimate" at bounding box center [425, 135] width 25 height 10
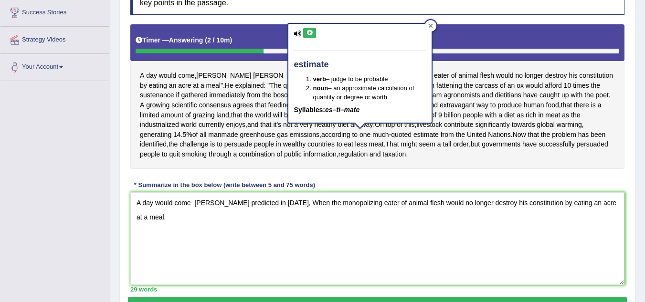
click at [428, 28] on icon at bounding box center [430, 26] width 4 height 4
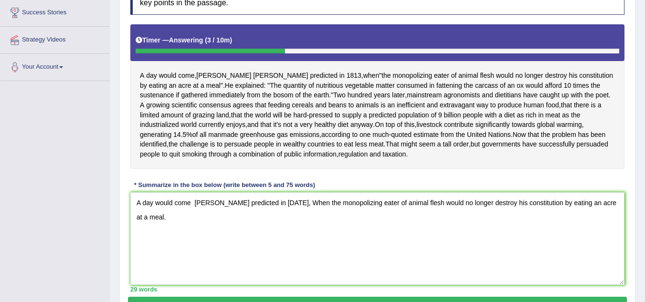
scroll to position [208, 0]
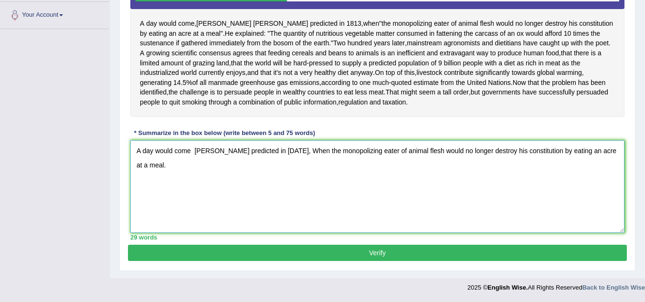
click at [157, 166] on textarea "A day would come Precy Shelley predicted in 1813, When the monopolizing eater o…" at bounding box center [377, 186] width 494 height 93
click at [152, 165] on textarea "A day would come Precy Shelley predicted in 1813, When the monopolizing eater o…" at bounding box center [377, 186] width 494 height 93
click at [199, 167] on textarea "A day would come Precy Shelley predicted in 1813, When the monopolizing eater o…" at bounding box center [377, 186] width 494 height 93
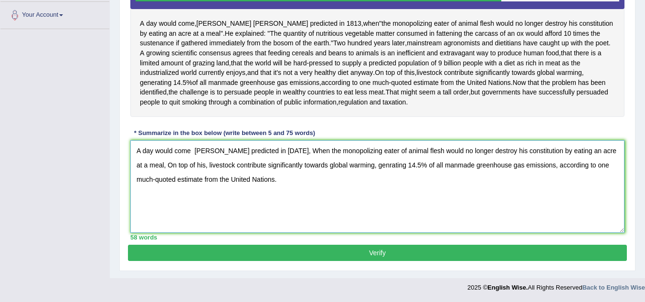
type textarea "A day would come Precy Shelley predicted in 1813, When the monopolizing eater o…"
click at [331, 256] on button "Verify" at bounding box center [377, 253] width 499 height 16
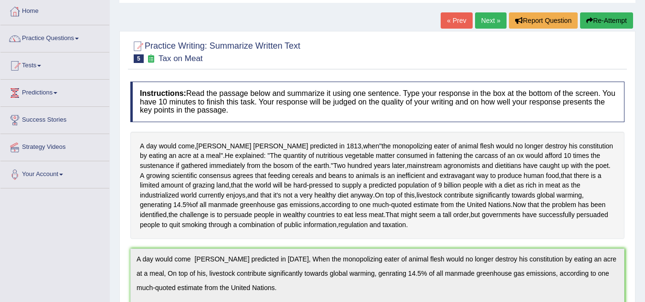
scroll to position [49, 0]
click at [594, 21] on button "Re-Attempt" at bounding box center [606, 21] width 53 height 16
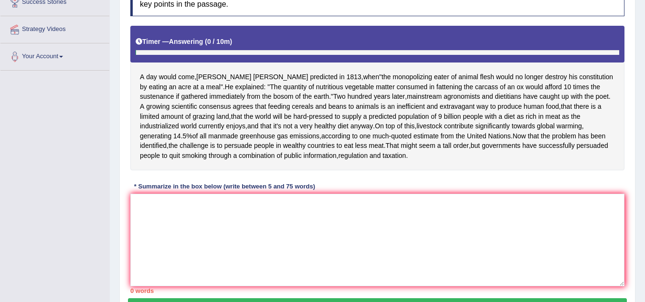
scroll to position [170, 0]
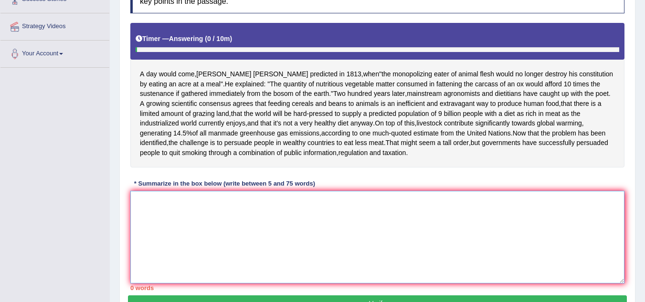
click at [292, 211] on textarea at bounding box center [377, 237] width 494 height 93
paste textarea "A day would come Precy Shelley predicted in 1813, When the monopolizing eater o…"
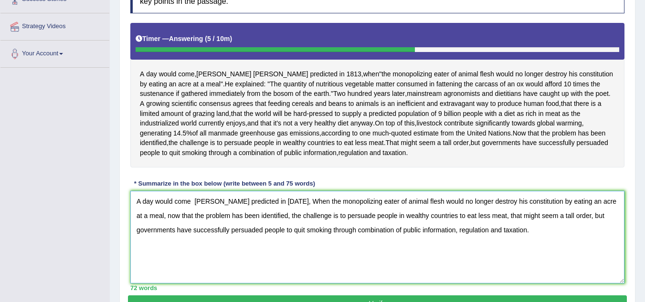
scroll to position [220, 0]
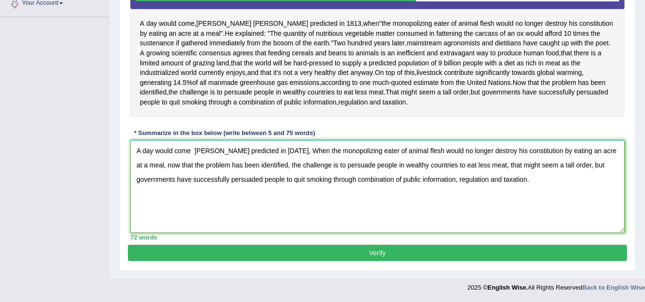
type textarea "A day would come Precy Shelley predicted in 1813, When the monopolizing eater o…"
click at [389, 257] on button "Verify" at bounding box center [377, 253] width 499 height 16
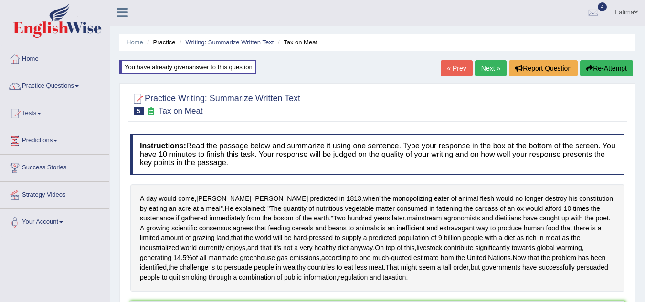
scroll to position [0, 0]
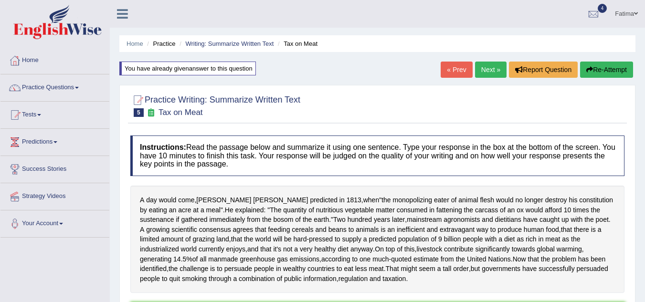
click at [481, 70] on link "Next »" at bounding box center [490, 70] width 31 height 16
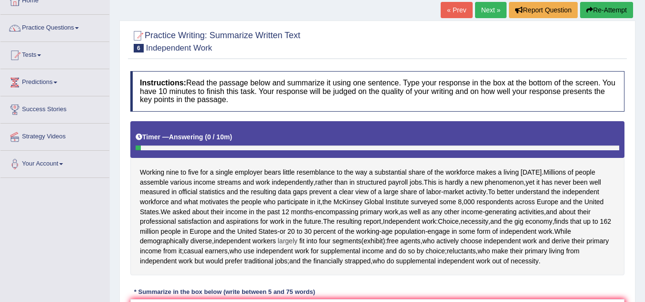
scroll to position [154, 0]
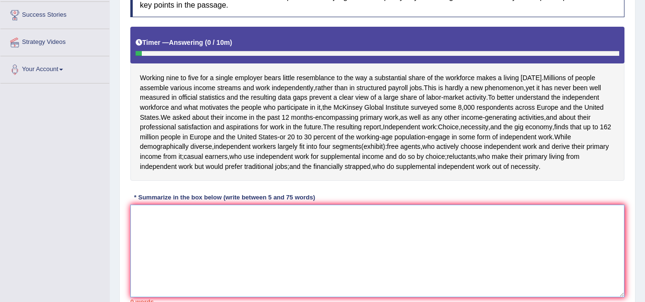
click at [206, 220] on textarea at bounding box center [377, 251] width 494 height 93
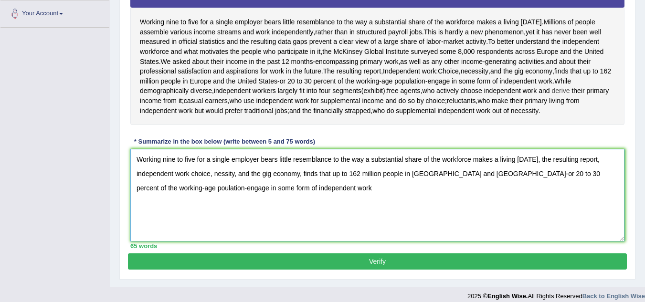
scroll to position [210, 0]
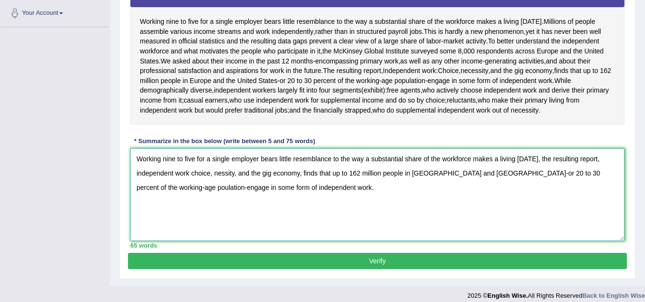
type textarea "Working nine to five for a single employer bears little resemblance to the way …"
click at [379, 256] on button "Verify" at bounding box center [377, 261] width 499 height 16
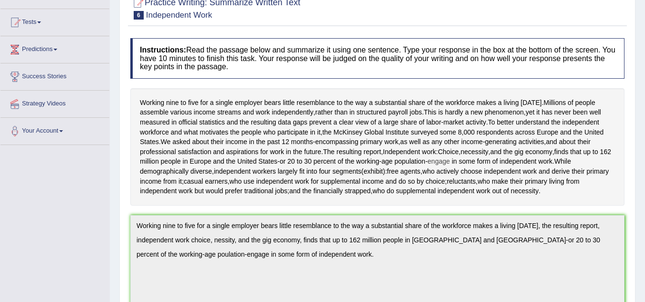
scroll to position [0, 0]
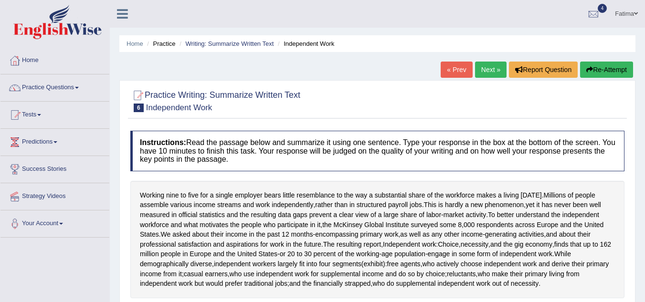
click at [484, 66] on link "Next »" at bounding box center [490, 70] width 31 height 16
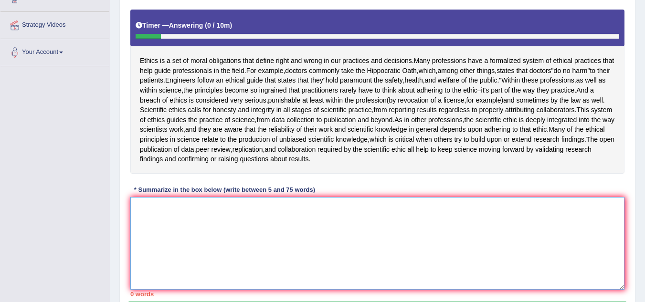
click at [171, 218] on textarea at bounding box center [377, 243] width 494 height 93
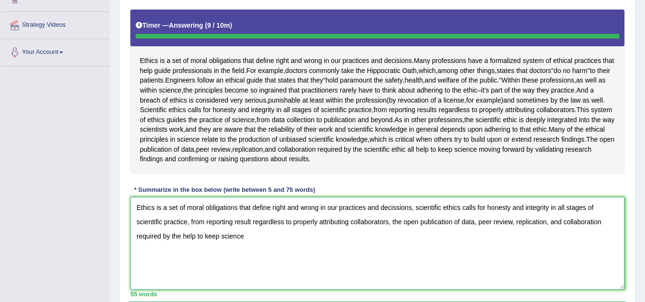
type textarea "Ethics is a set of moral obligations that define right and wrong in our practic…"
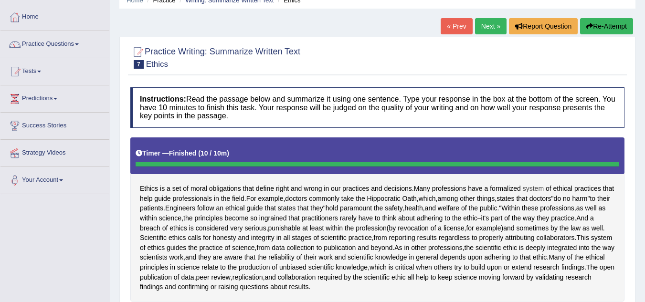
scroll to position [42, 0]
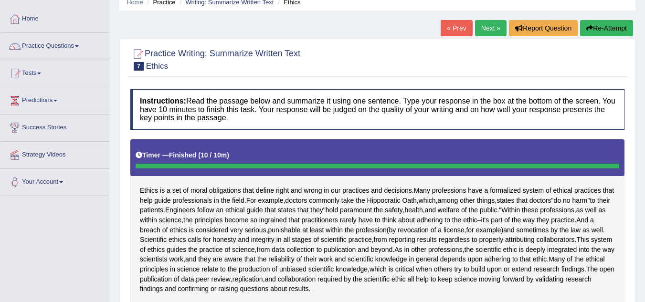
click at [596, 25] on button "Re-Attempt" at bounding box center [606, 28] width 53 height 16
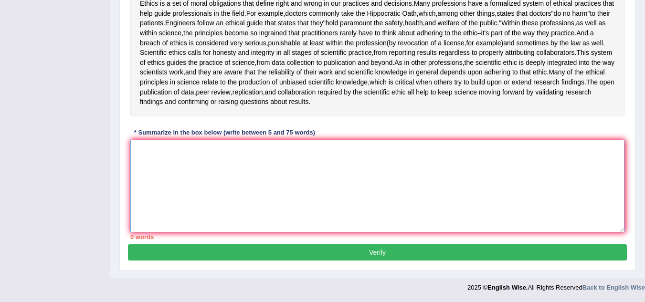
click at [275, 172] on textarea at bounding box center [377, 186] width 494 height 93
paste textarea "Ethics is a set of moral obligations that define right and wrong in our practic…"
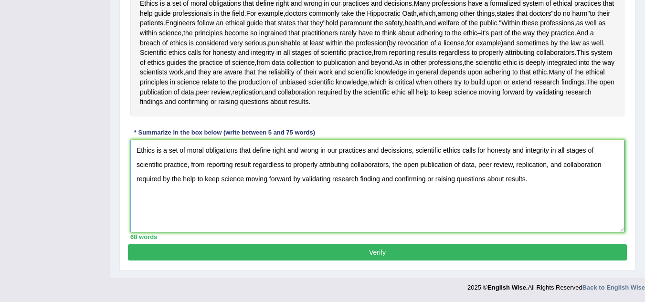
type textarea "Ethics is a set of moral obligations that define right and wrong in our practic…"
click at [423, 252] on button "Verify" at bounding box center [377, 252] width 499 height 16
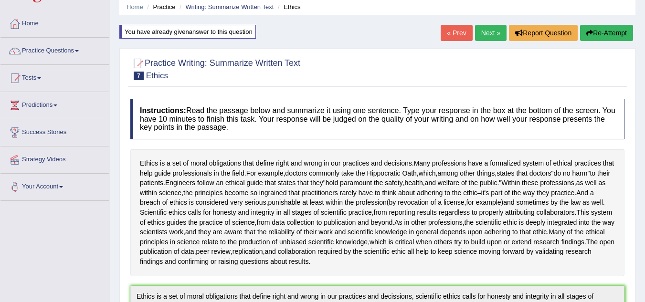
scroll to position [35, 0]
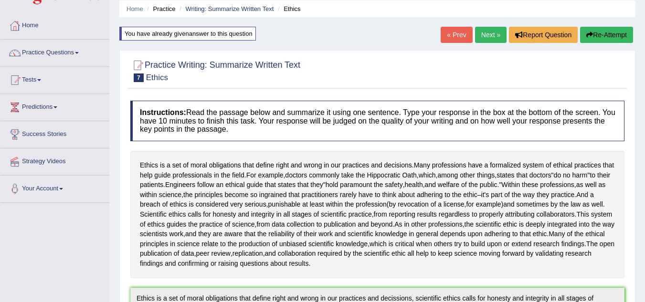
click at [479, 34] on link "Next »" at bounding box center [490, 35] width 31 height 16
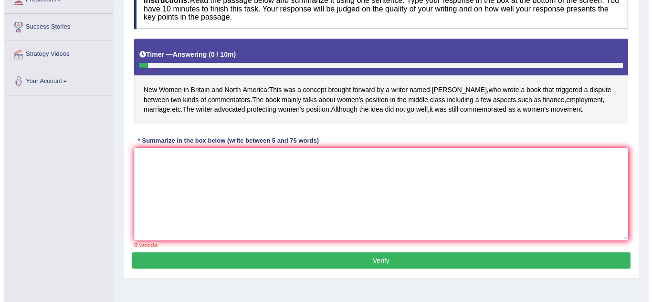
scroll to position [143, 0]
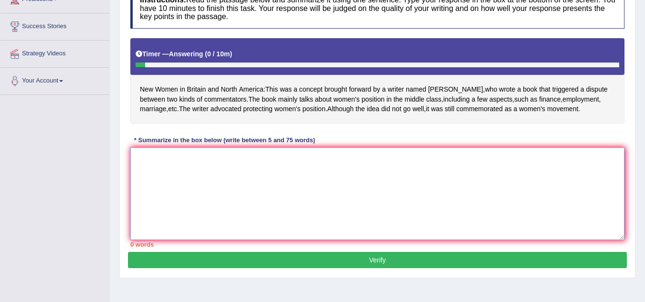
click at [227, 180] on textarea at bounding box center [377, 193] width 494 height 93
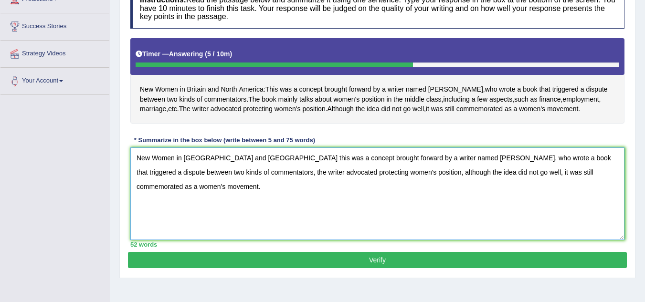
type textarea "New Women in Britain and North America this was a concept brought forward by a …"
click at [356, 265] on button "Verify" at bounding box center [377, 260] width 499 height 16
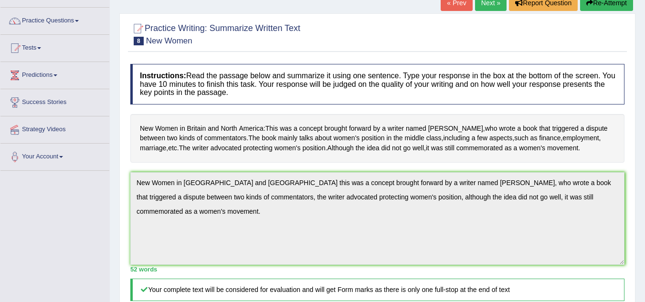
scroll to position [0, 0]
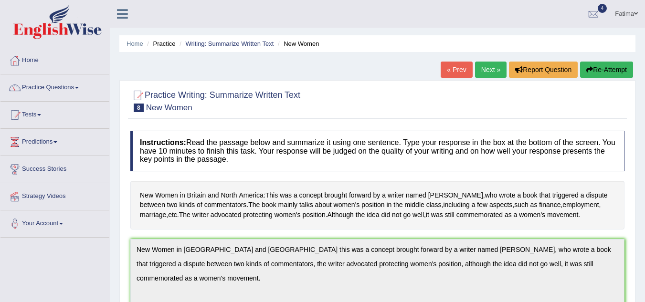
click at [482, 70] on link "Next »" at bounding box center [490, 70] width 31 height 16
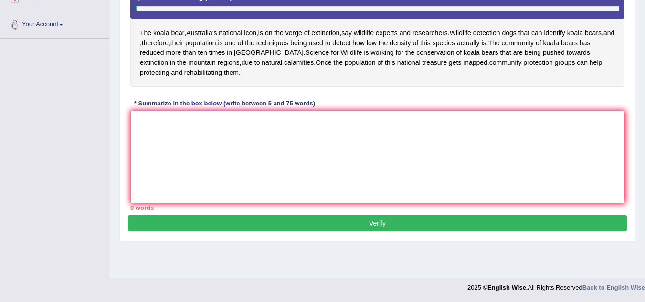
click at [245, 130] on textarea at bounding box center [377, 157] width 494 height 93
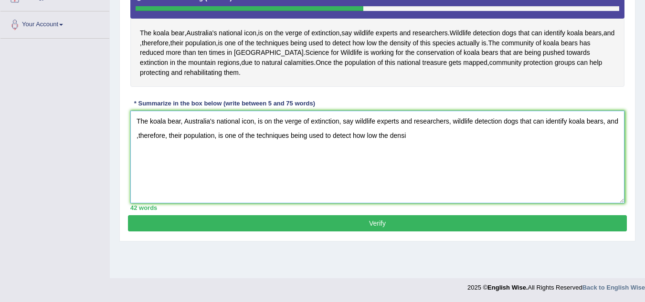
click at [425, 138] on textarea "The koala bear, Australia's national icon, is on the verge of extinction, say w…" at bounding box center [377, 157] width 494 height 93
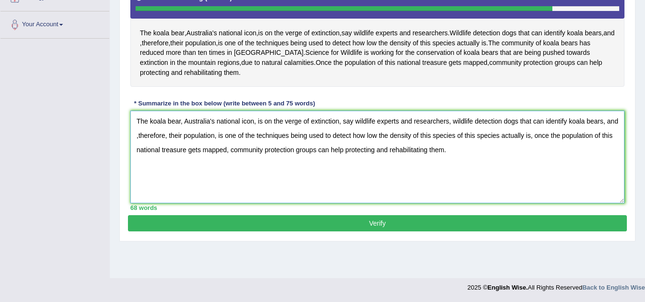
type textarea "The koala bear, Australia's national icon, is on the verge of extinction, say w…"
click at [404, 221] on button "Verify" at bounding box center [377, 223] width 499 height 16
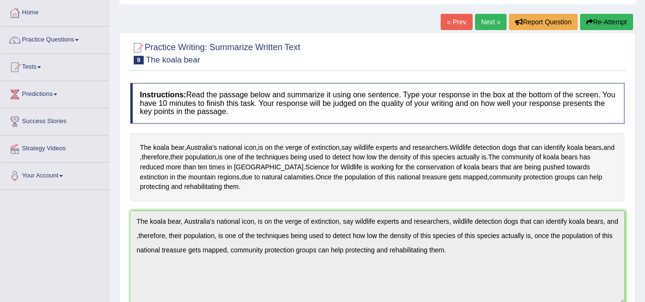
scroll to position [24, 0]
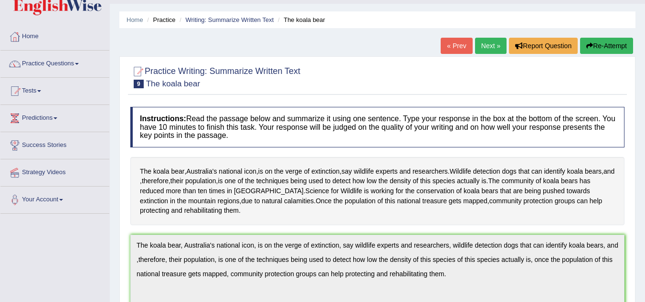
click at [487, 41] on link "Next »" at bounding box center [490, 46] width 31 height 16
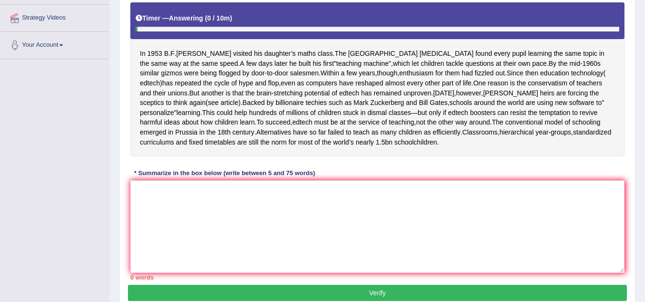
scroll to position [229, 0]
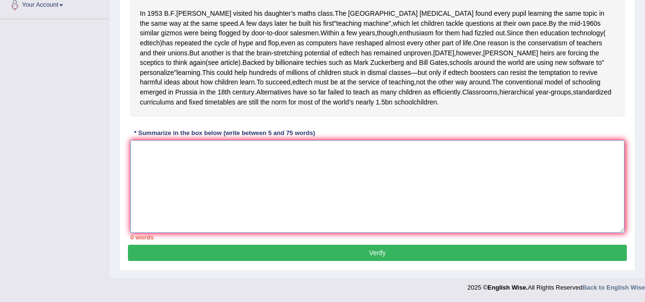
click at [233, 208] on textarea at bounding box center [377, 186] width 494 height 93
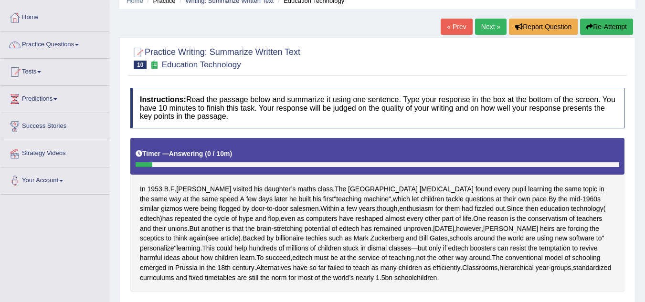
scroll to position [41, 0]
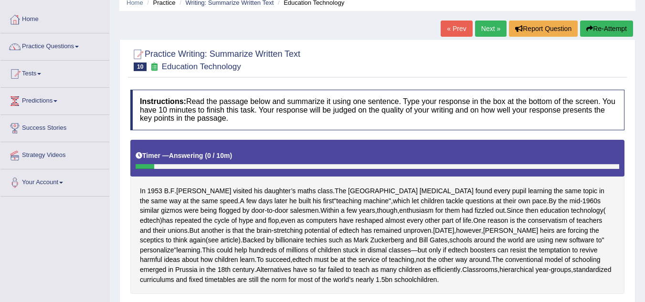
click at [605, 32] on button "Re-Attempt" at bounding box center [606, 29] width 53 height 16
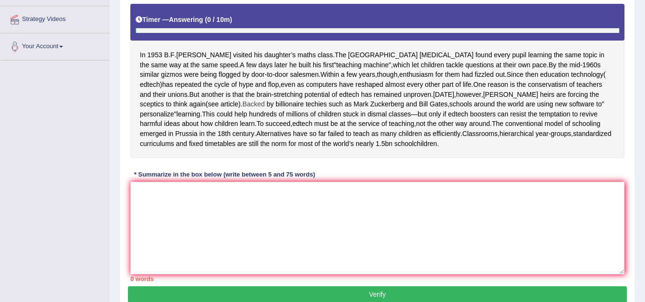
scroll to position [229, 0]
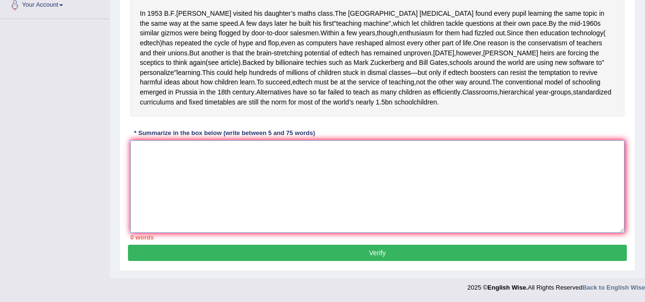
click at [238, 195] on textarea at bounding box center [377, 186] width 494 height 93
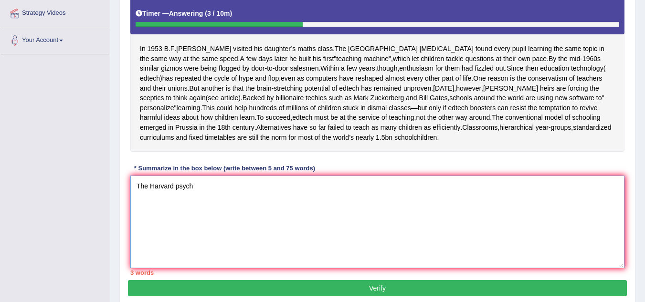
scroll to position [0, 0]
type textarea "T"
click at [32, 137] on div "Toggle navigation Home Practice Questions Speaking Practice Read Aloud Repeat S…" at bounding box center [322, 75] width 645 height 516
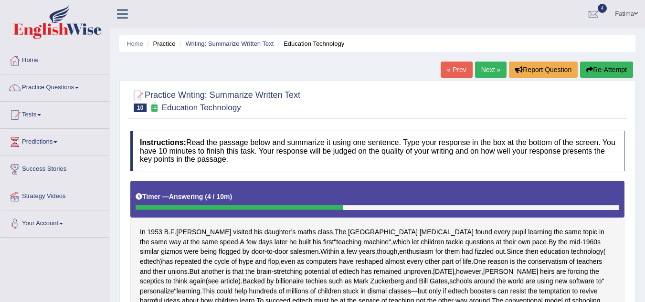
click at [634, 11] on span at bounding box center [636, 13] width 4 height 6
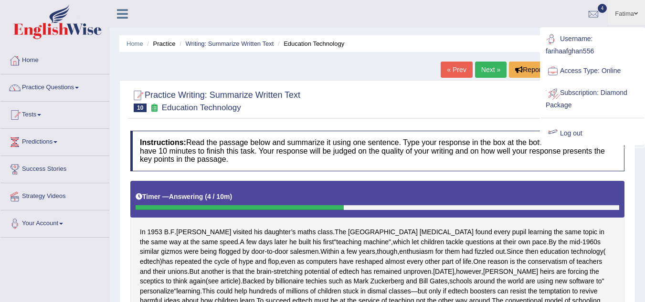
click at [582, 131] on link "Log out" at bounding box center [592, 134] width 103 height 22
